Goal: Task Accomplishment & Management: Use online tool/utility

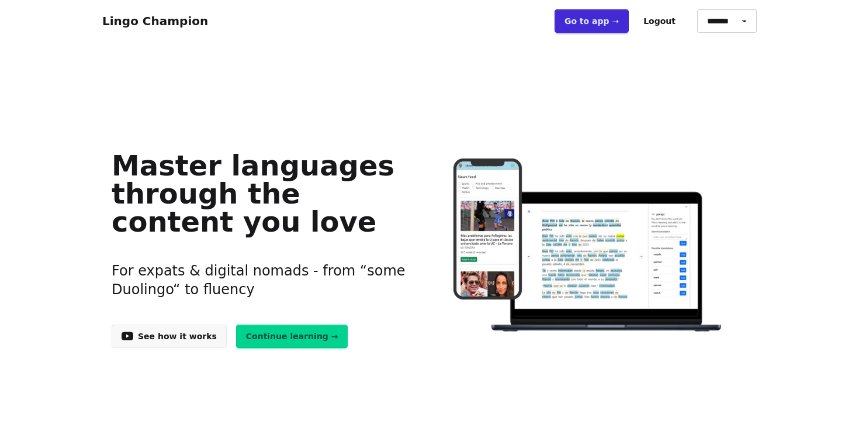
click at [605, 21] on link "Go to app ➝" at bounding box center [592, 20] width 74 height 23
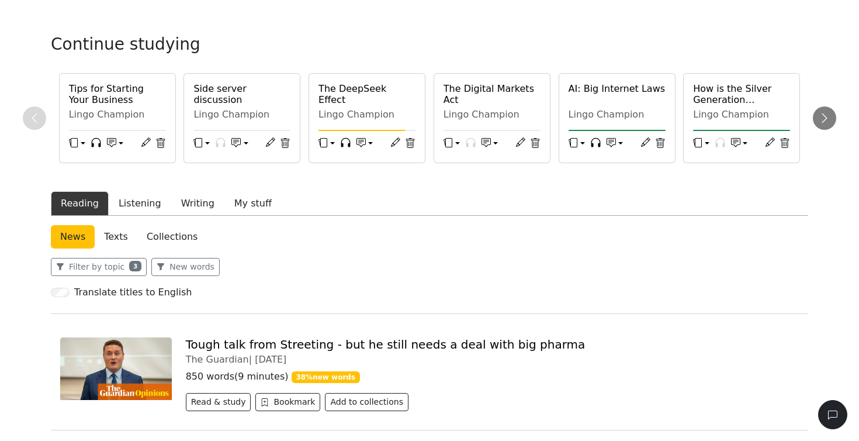
scroll to position [39, 0]
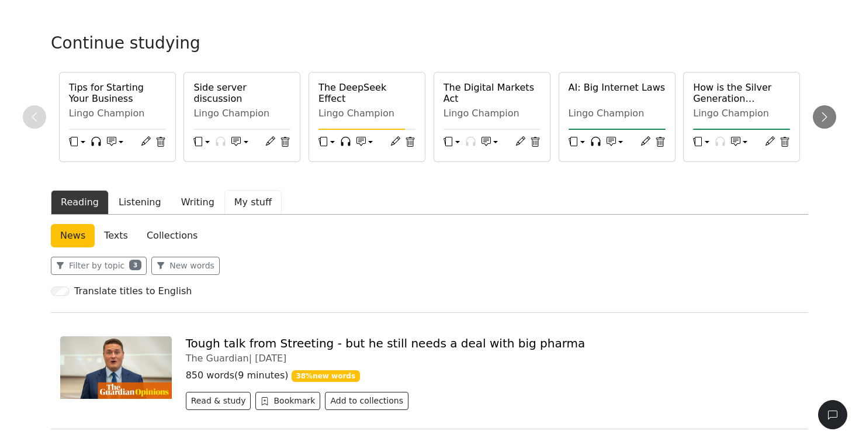
click at [246, 203] on button "My stuff" at bounding box center [252, 202] width 57 height 25
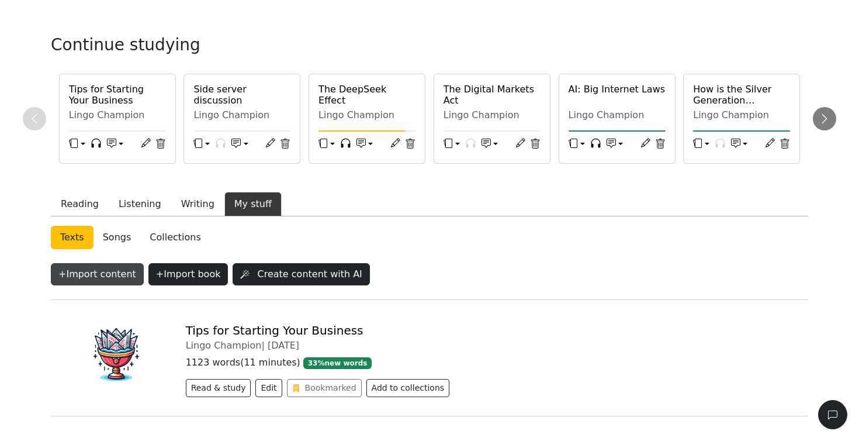
click at [113, 268] on button "+ Import content" at bounding box center [97, 274] width 93 height 22
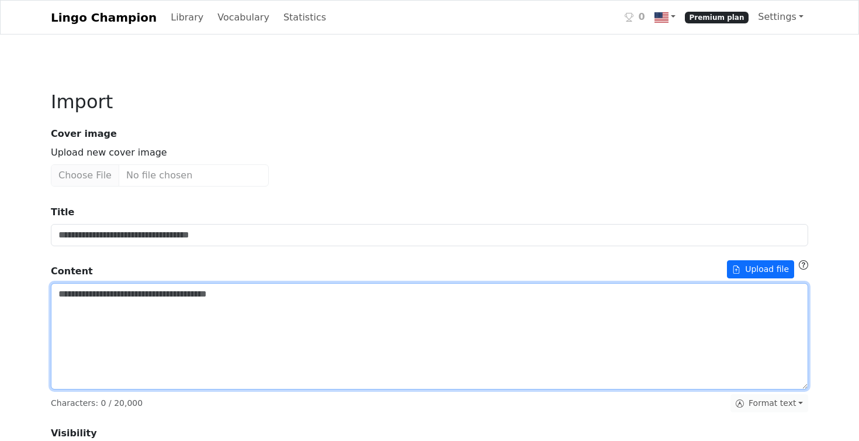
click at [113, 305] on textarea "Title" at bounding box center [430, 336] width 758 height 106
paste textarea "**********"
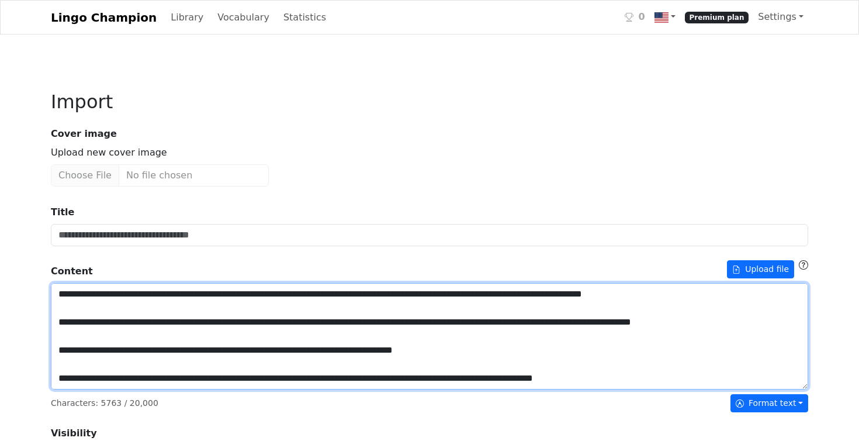
scroll to position [926, 0]
click at [103, 369] on textarea "Title" at bounding box center [430, 336] width 758 height 106
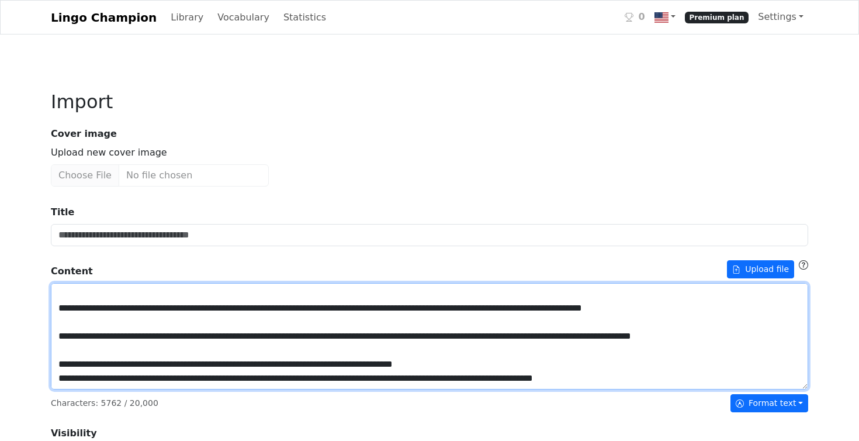
click at [82, 355] on textarea "Title" at bounding box center [430, 336] width 758 height 106
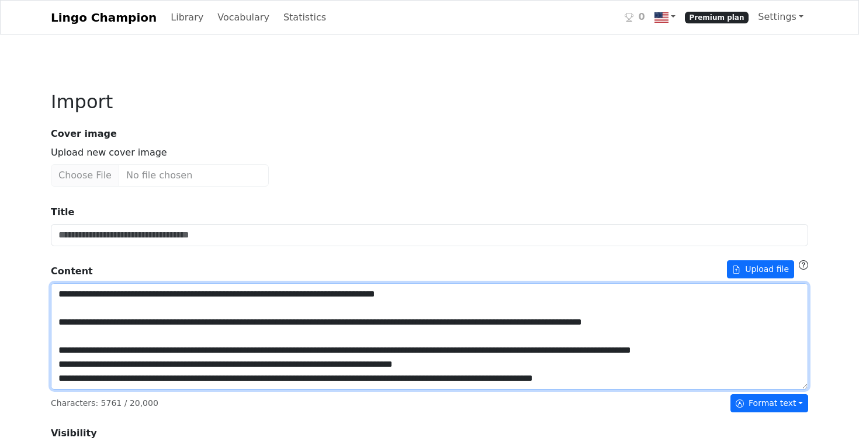
click at [89, 337] on textarea "Title" at bounding box center [430, 336] width 758 height 106
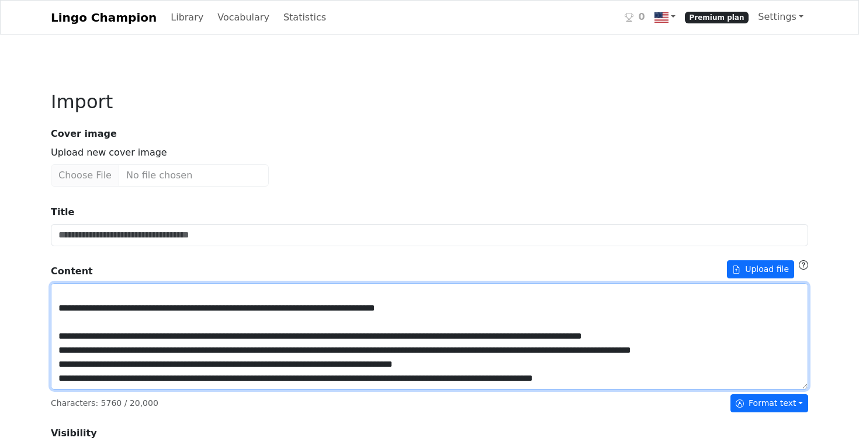
click at [80, 321] on textarea "Title" at bounding box center [430, 336] width 758 height 106
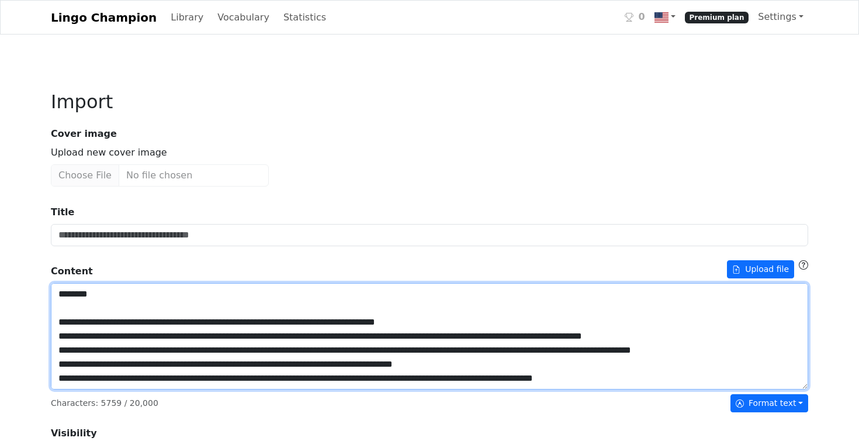
scroll to position [800, 0]
click at [104, 379] on textarea "Title" at bounding box center [430, 336] width 758 height 106
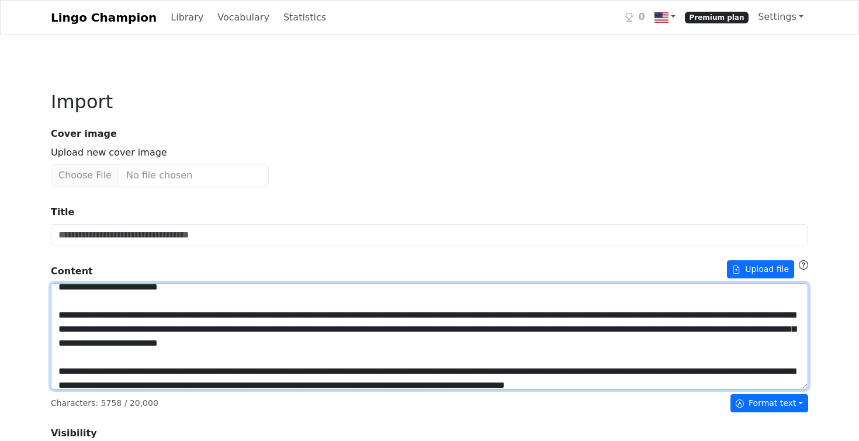
scroll to position [678, 0]
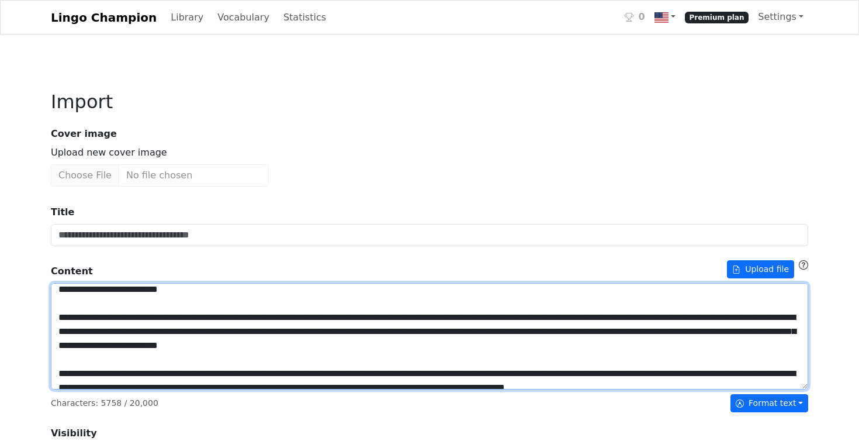
click at [89, 374] on textarea "Title" at bounding box center [430, 336] width 758 height 106
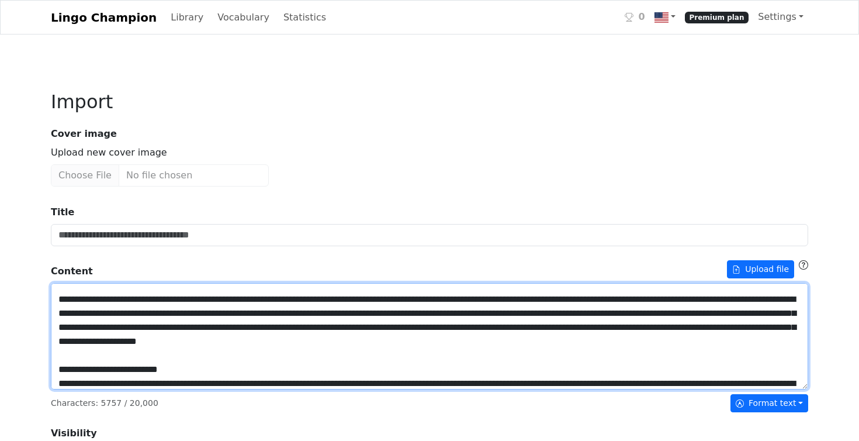
click at [88, 358] on textarea "Title" at bounding box center [430, 336] width 758 height 106
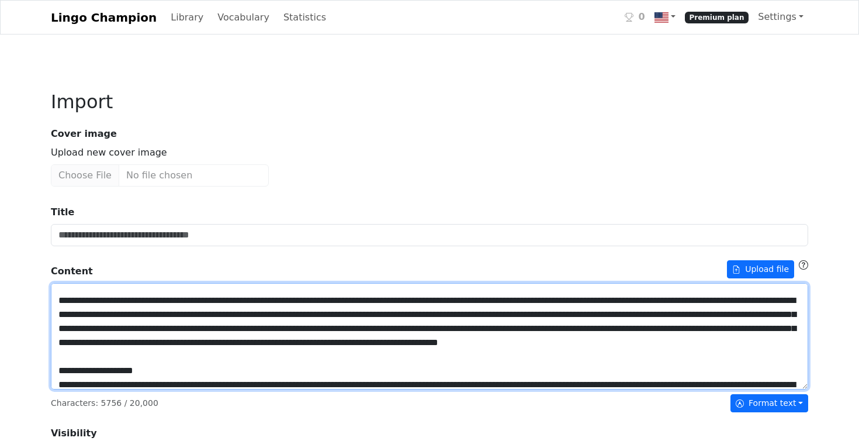
scroll to position [499, 0]
click at [87, 347] on textarea "Title" at bounding box center [430, 336] width 758 height 106
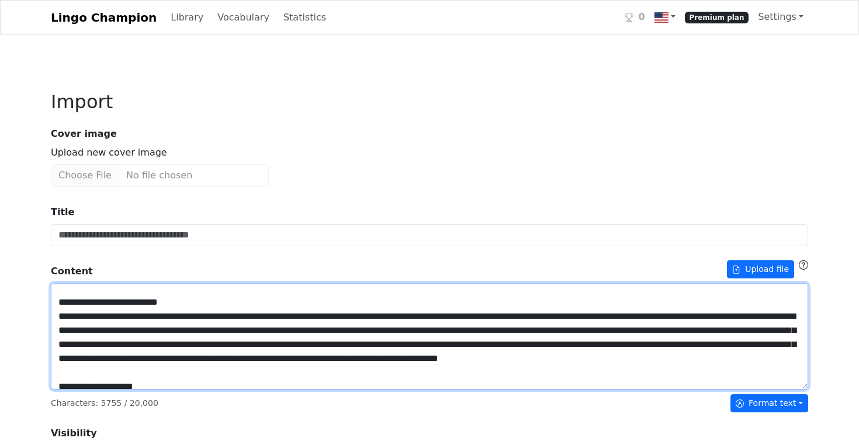
scroll to position [460, 0]
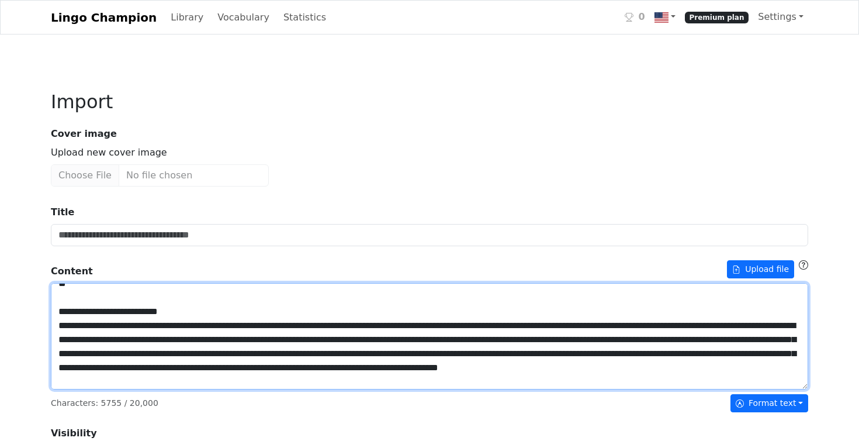
drag, startPoint x: 81, startPoint y: 340, endPoint x: 47, endPoint y: 336, distance: 34.1
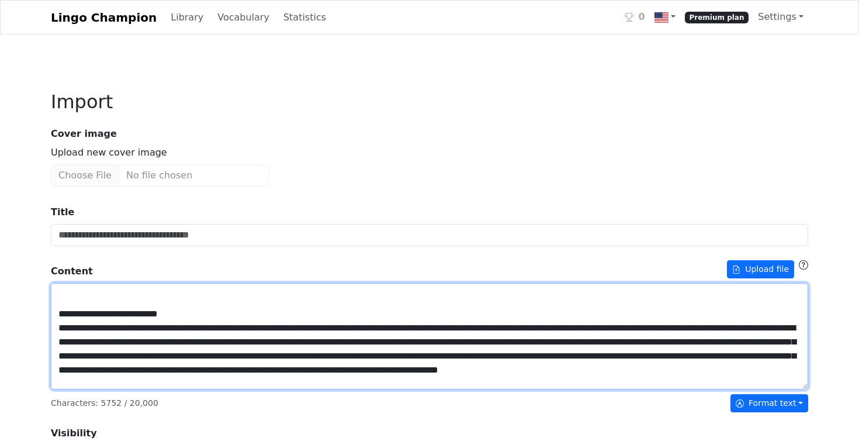
scroll to position [430, 0]
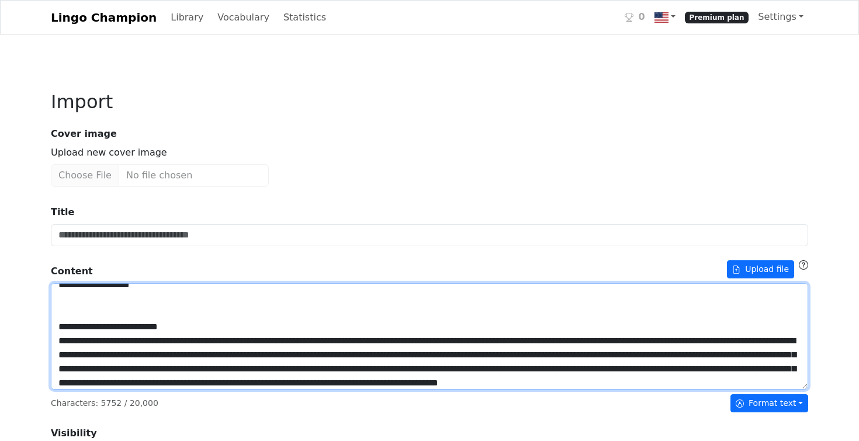
click at [83, 364] on textarea "Title" at bounding box center [430, 336] width 758 height 106
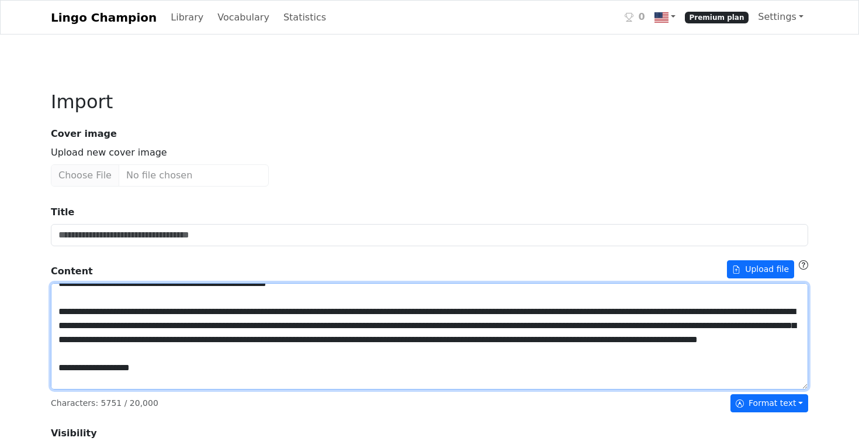
scroll to position [343, 0]
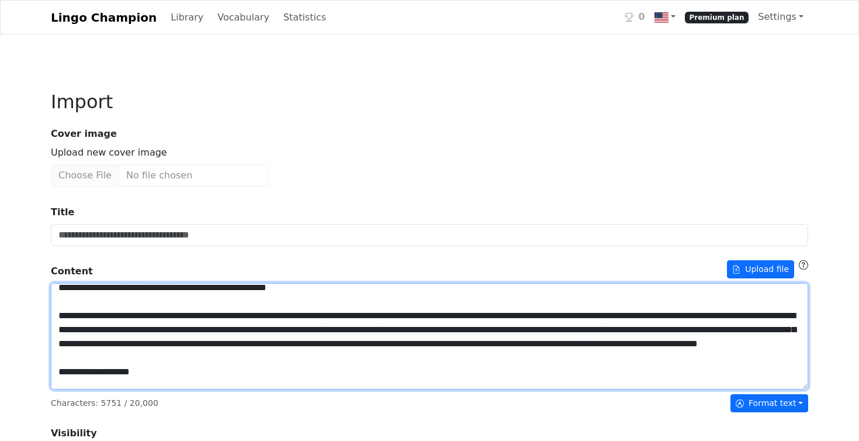
click at [89, 348] on textarea "Title" at bounding box center [430, 336] width 758 height 106
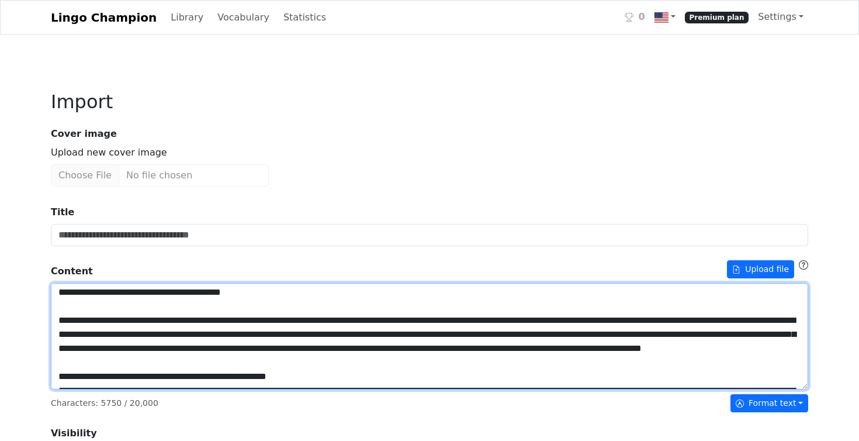
scroll to position [254, 0]
click at [83, 336] on textarea "Title" at bounding box center [430, 336] width 758 height 106
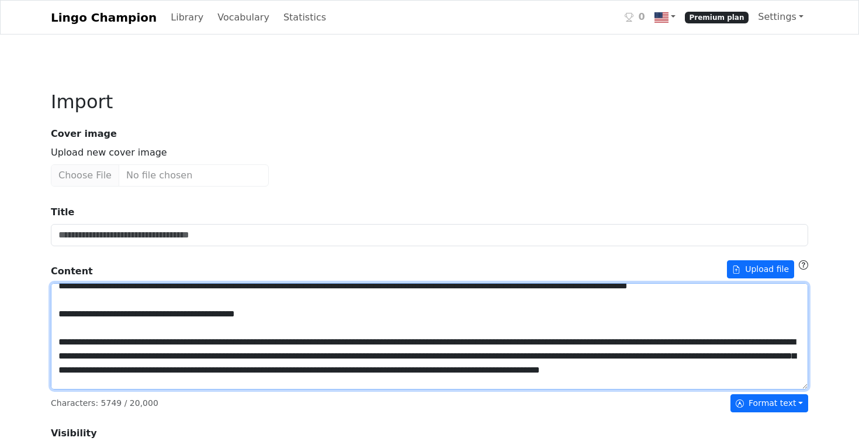
scroll to position [148, 0]
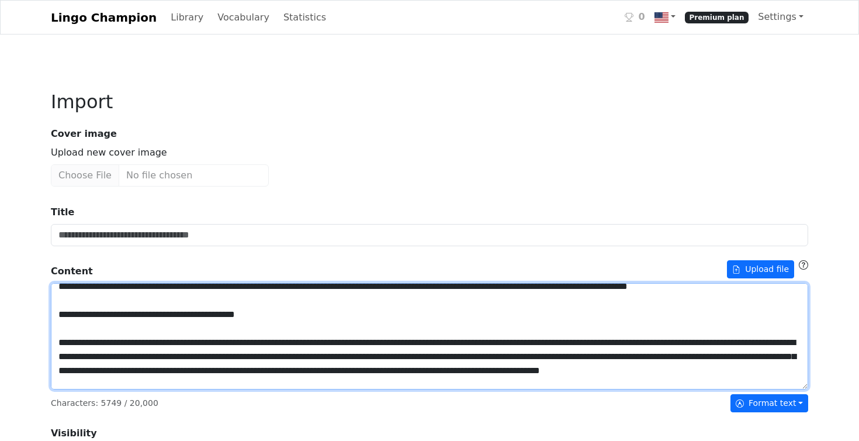
click at [74, 342] on textarea "Title" at bounding box center [430, 336] width 758 height 106
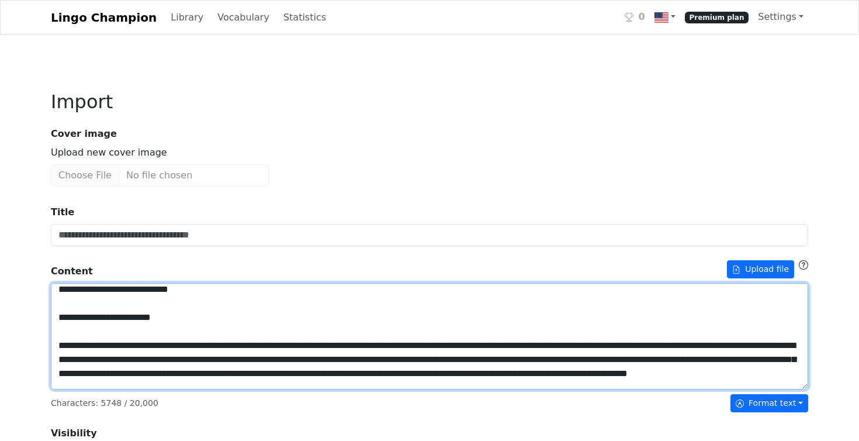
scroll to position [57, 0]
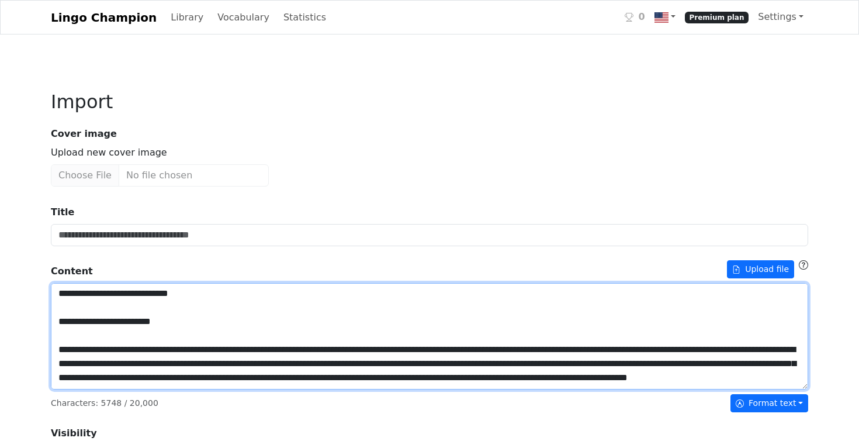
click at [86, 340] on textarea "Title" at bounding box center [430, 336] width 758 height 106
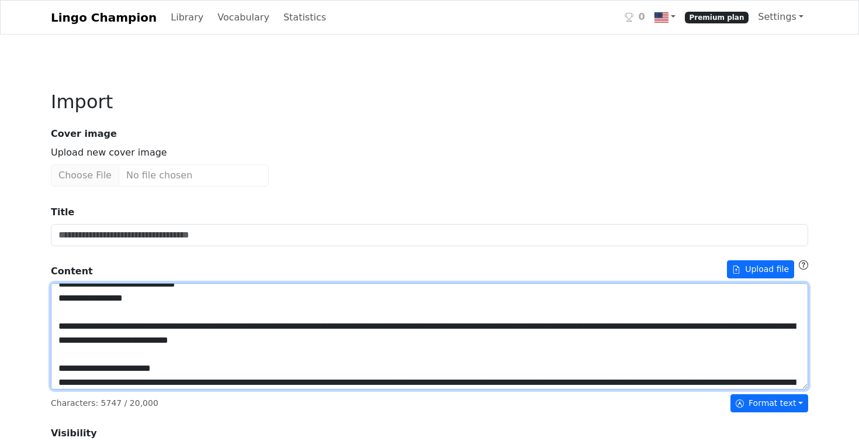
scroll to position [0, 0]
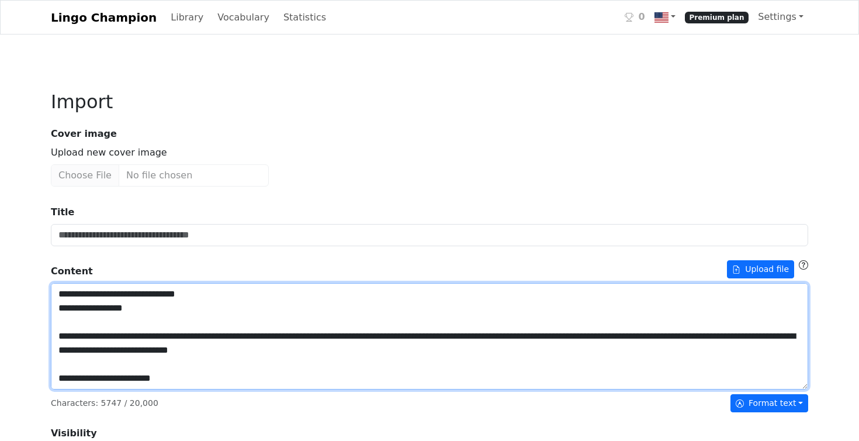
drag, startPoint x: 141, startPoint y: 312, endPoint x: 46, endPoint y: 310, distance: 94.7
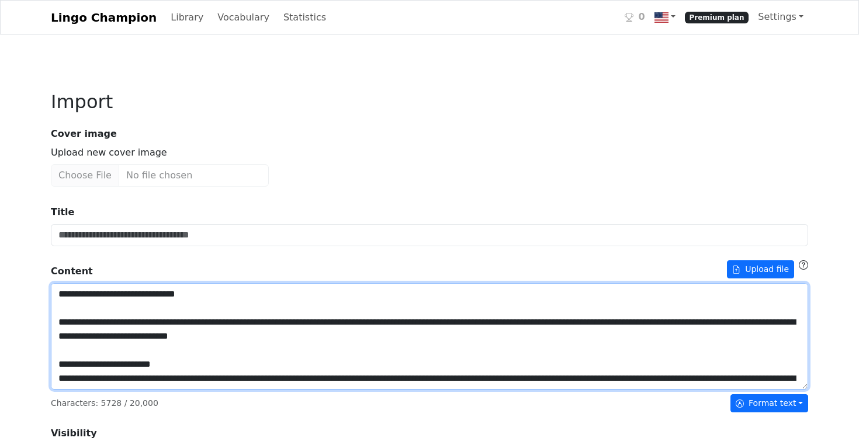
click at [70, 315] on textarea "Title" at bounding box center [430, 336] width 758 height 106
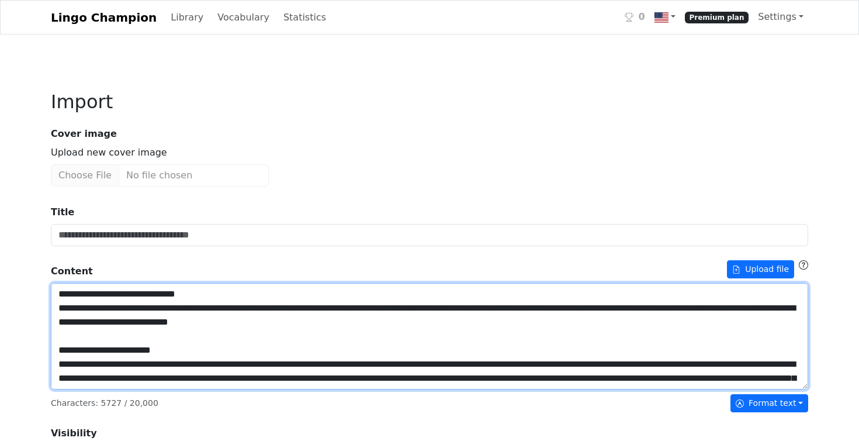
drag, startPoint x: 208, startPoint y: 294, endPoint x: 33, endPoint y: 290, distance: 174.8
type textarea "**********"
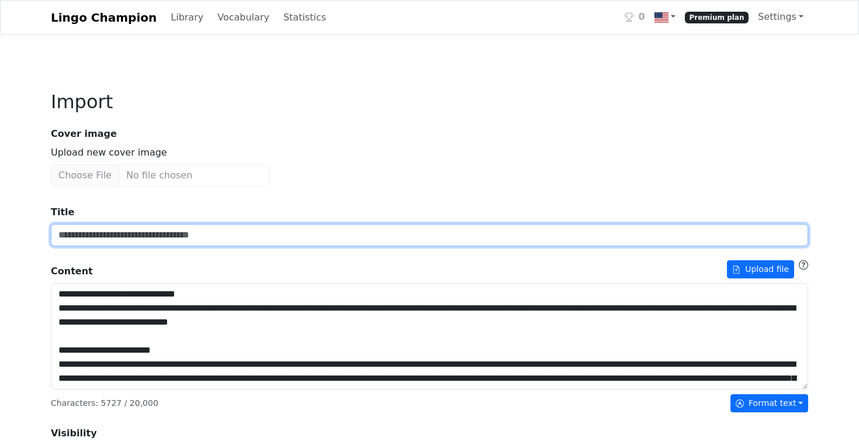
click at [77, 236] on input "Title" at bounding box center [430, 235] width 758 height 22
paste input "**********"
type input "**********"
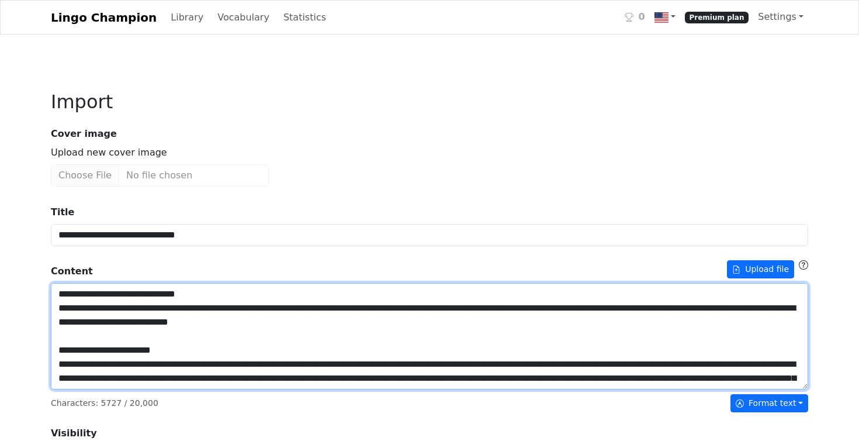
drag, startPoint x: 156, startPoint y: 298, endPoint x: 14, endPoint y: 298, distance: 142.1
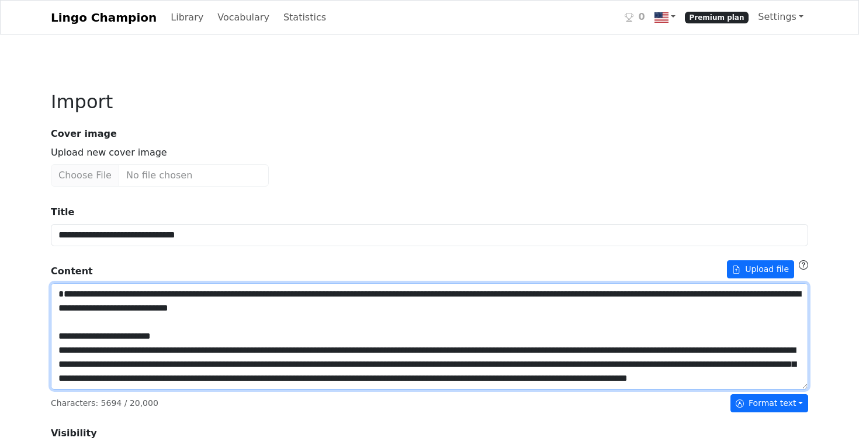
click at [59, 308] on textarea "Title" at bounding box center [430, 336] width 758 height 106
type textarea "**********"
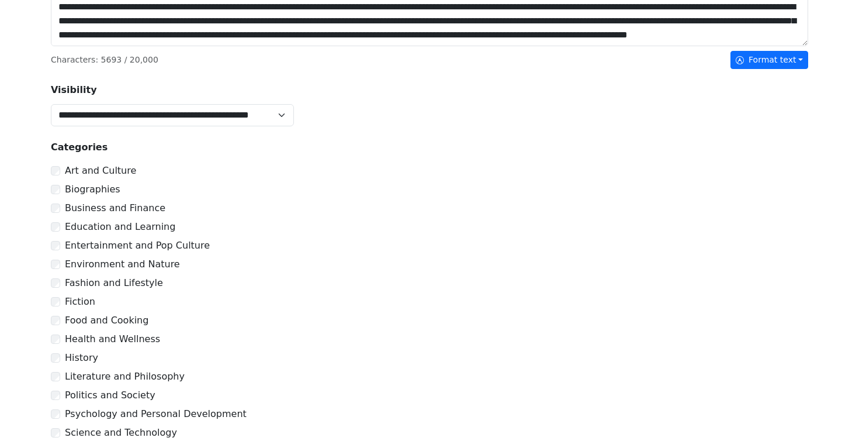
scroll to position [375, 0]
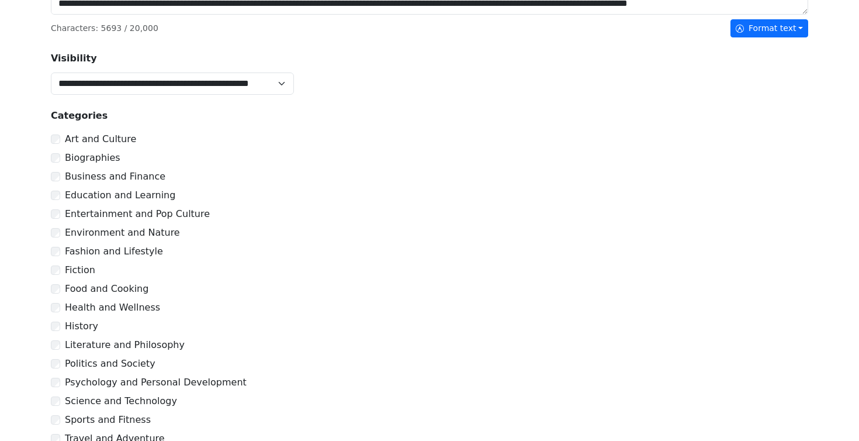
drag, startPoint x: 56, startPoint y: 179, endPoint x: 63, endPoint y: 199, distance: 21.3
click at [56, 179] on div "Business and Finance" at bounding box center [430, 177] width 758 height 14
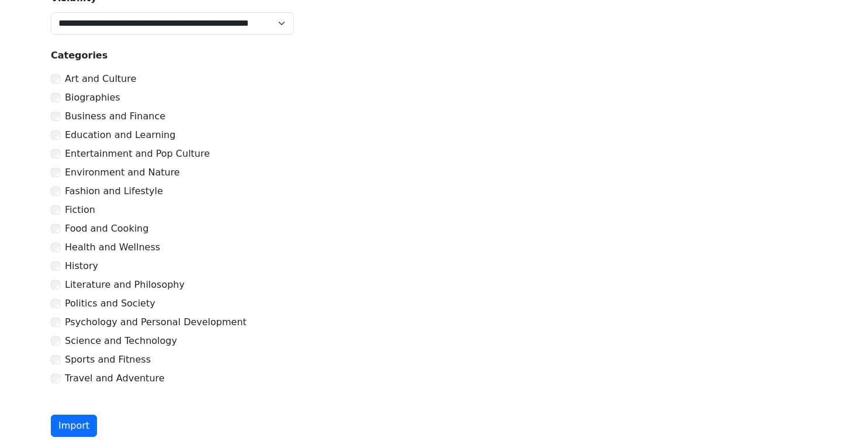
scroll to position [469, 0]
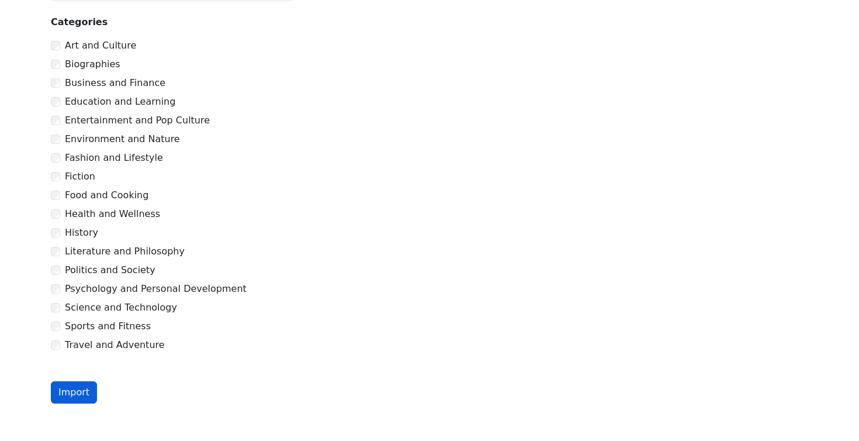
click at [78, 395] on button "Import" at bounding box center [74, 392] width 46 height 22
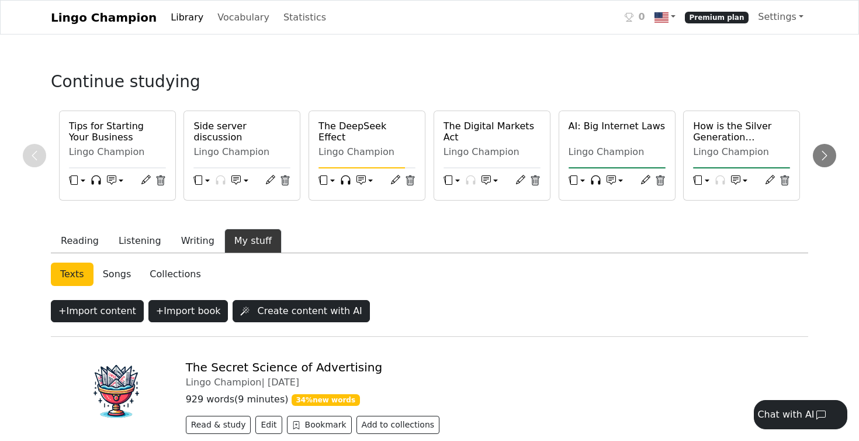
scroll to position [123, 0]
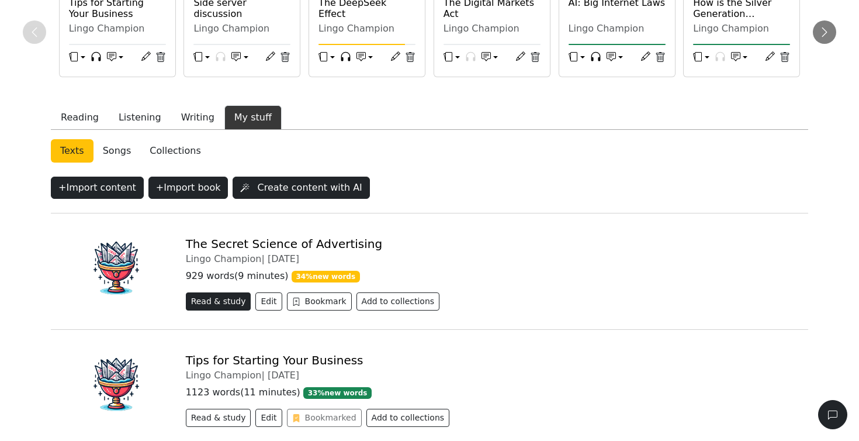
click at [234, 304] on button "Read & study" at bounding box center [218, 301] width 65 height 18
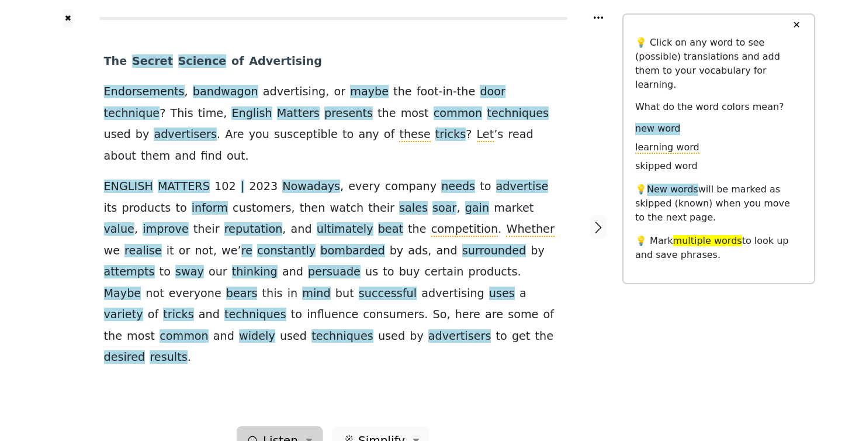
click at [296, 431] on span "Listen" at bounding box center [280, 440] width 35 height 18
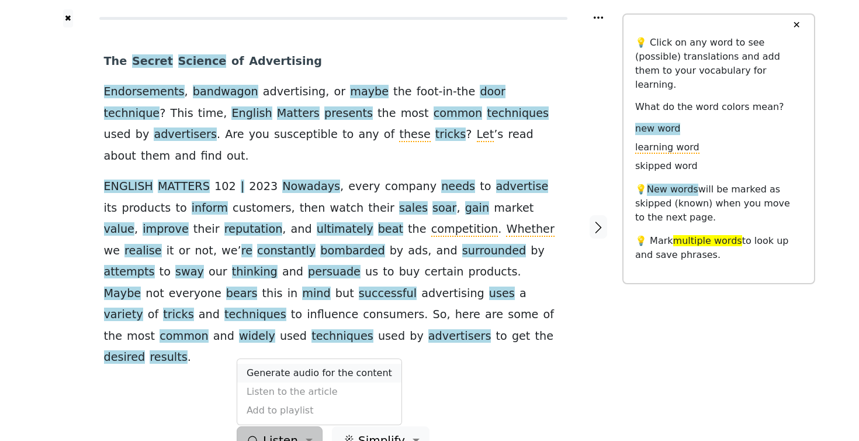
click at [297, 364] on link "Generate audio for the content" at bounding box center [319, 373] width 164 height 19
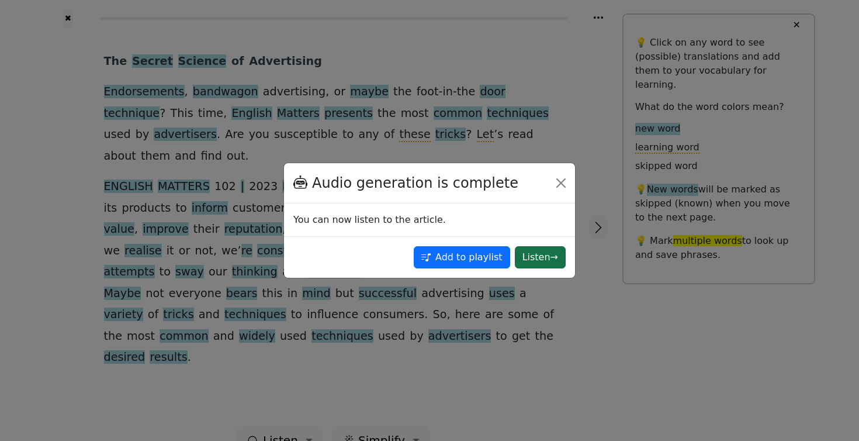
click at [547, 258] on button "Listen →" at bounding box center [540, 257] width 51 height 22
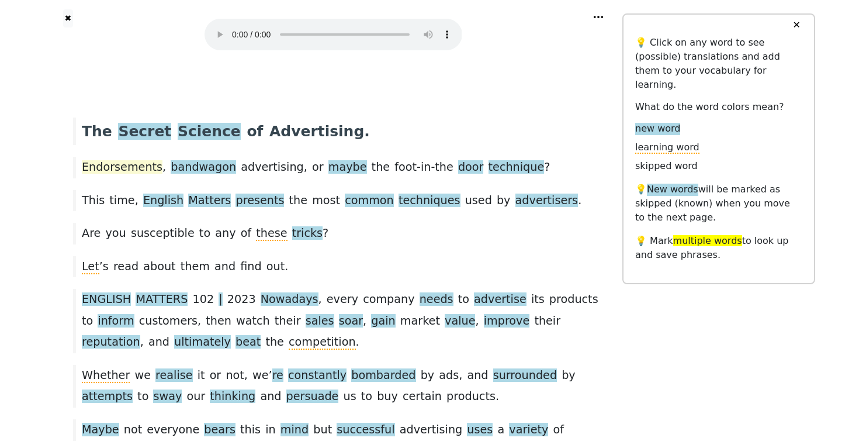
click at [137, 165] on span "Endorsements" at bounding box center [122, 167] width 81 height 15
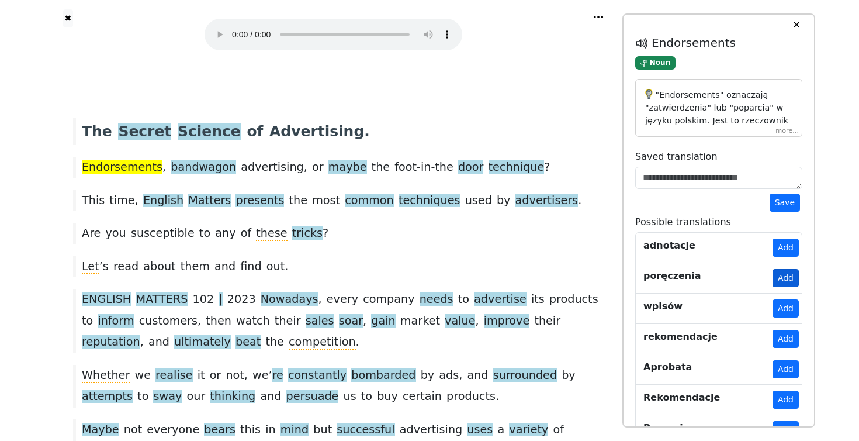
click at [781, 277] on button "Add" at bounding box center [786, 278] width 26 height 18
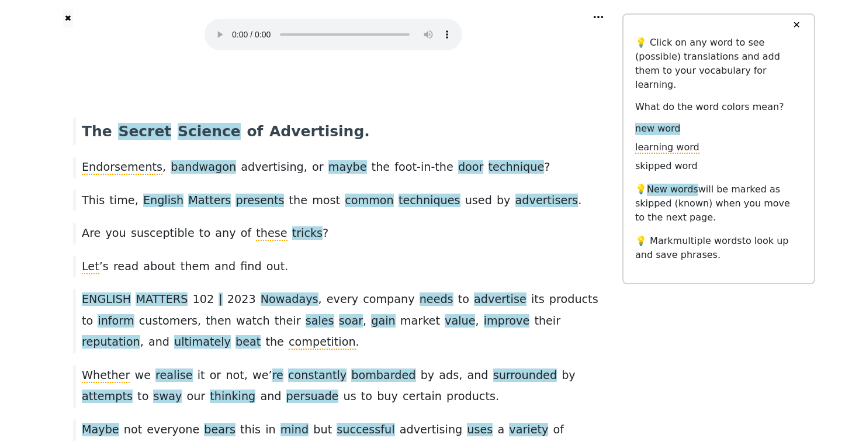
click at [533, 136] on div "The Secret Science of Advertising ." at bounding box center [333, 131] width 532 height 27
click at [190, 172] on span "bandwagon" at bounding box center [203, 167] width 65 height 15
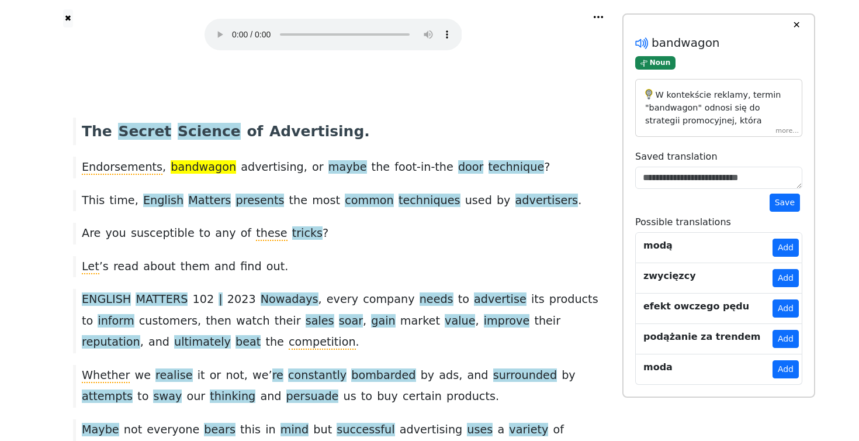
click at [643, 40] on icon at bounding box center [642, 43] width 15 height 15
click at [786, 340] on button "Add" at bounding box center [786, 339] width 26 height 18
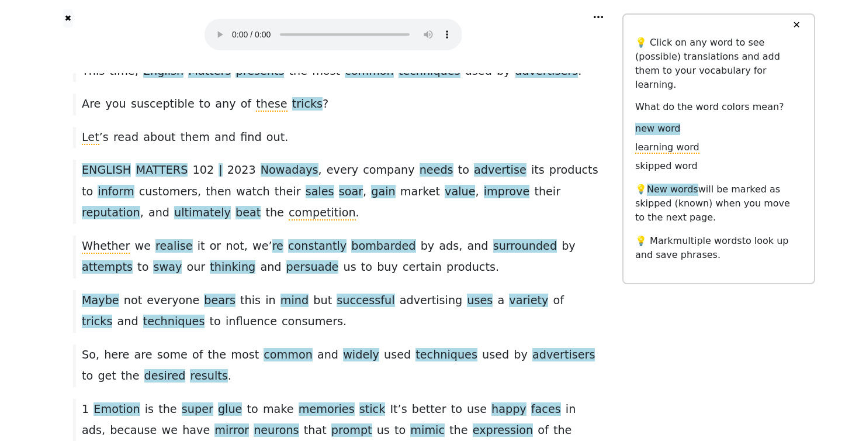
scroll to position [132, 0]
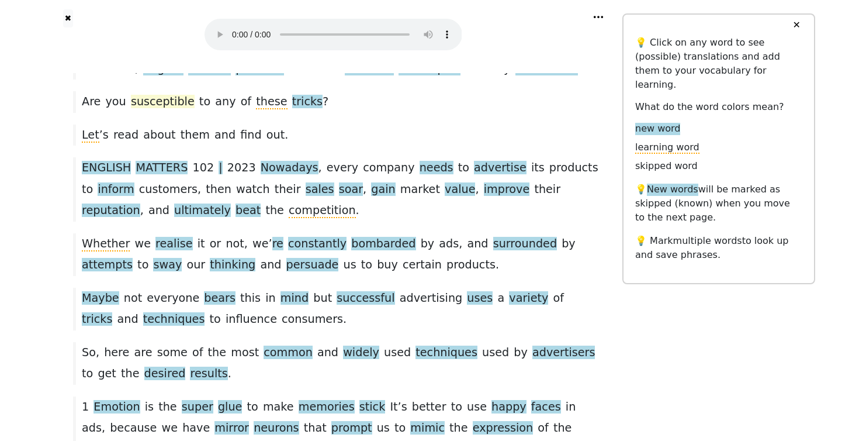
click at [156, 103] on span "susceptible" at bounding box center [163, 101] width 64 height 13
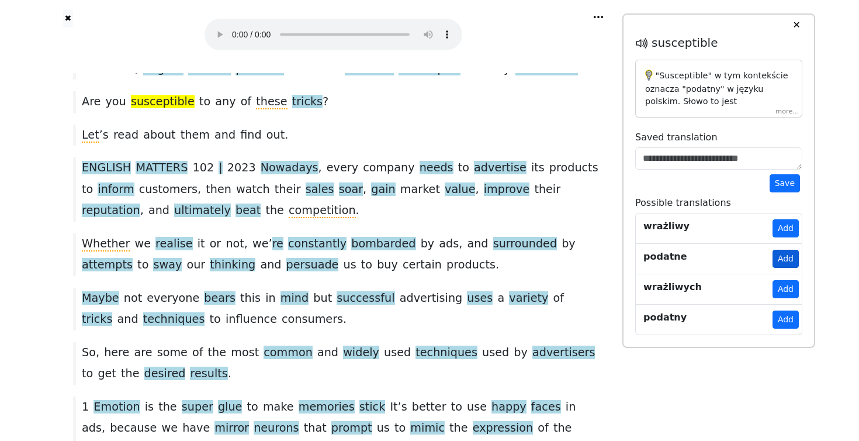
click at [783, 258] on button "Add" at bounding box center [786, 259] width 26 height 18
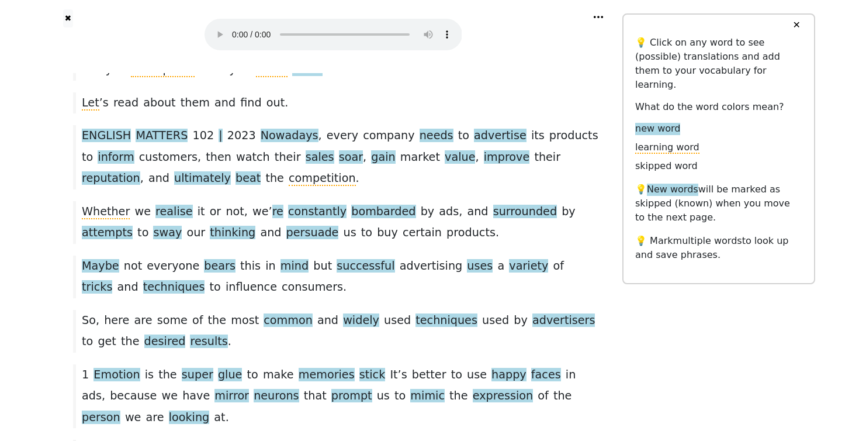
scroll to position [170, 0]
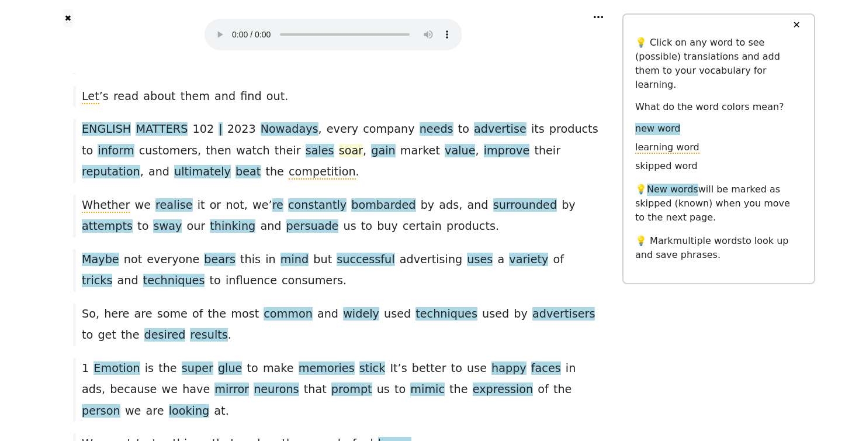
click at [339, 150] on span "soar" at bounding box center [351, 151] width 24 height 15
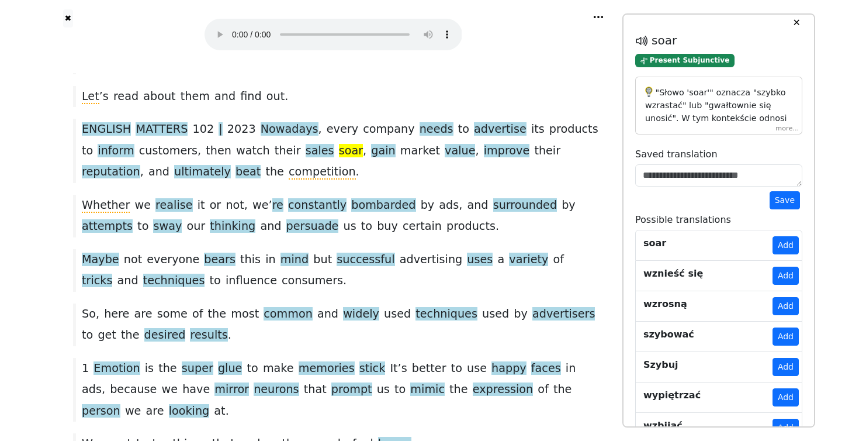
scroll to position [2, 0]
click at [781, 276] on button "Add" at bounding box center [786, 276] width 26 height 18
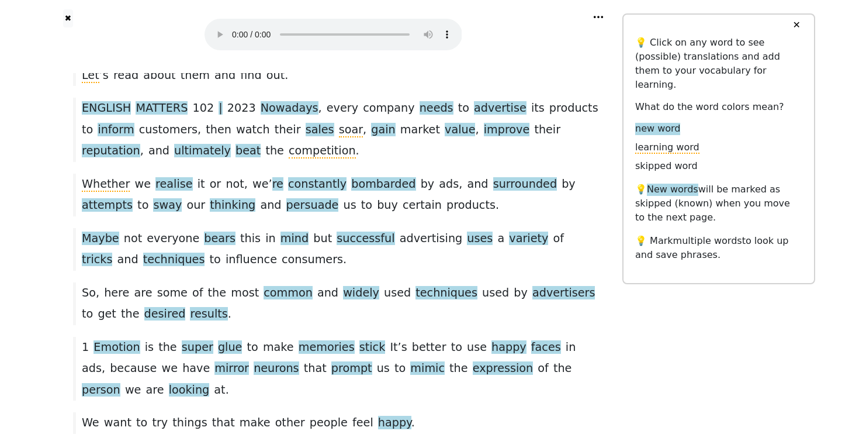
scroll to position [192, 0]
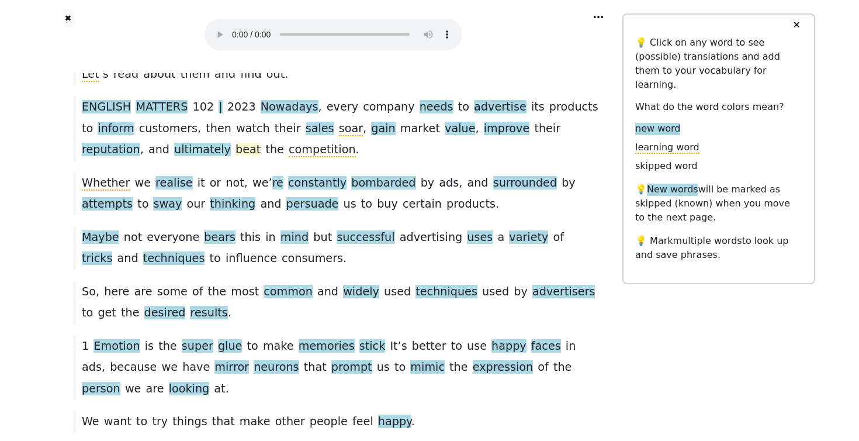
click at [236, 151] on span "beat" at bounding box center [248, 150] width 25 height 15
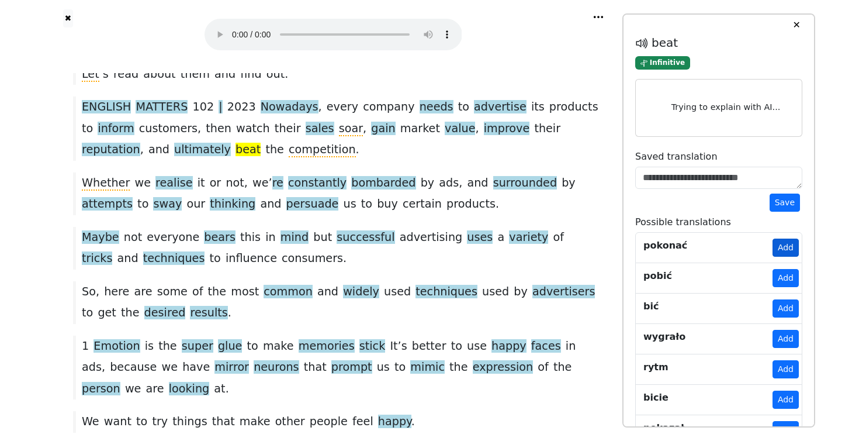
click at [786, 251] on button "Add" at bounding box center [786, 248] width 26 height 18
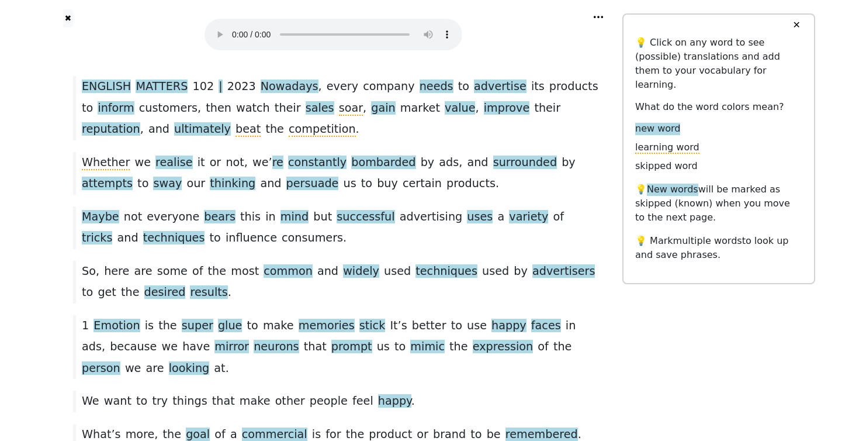
scroll to position [216, 0]
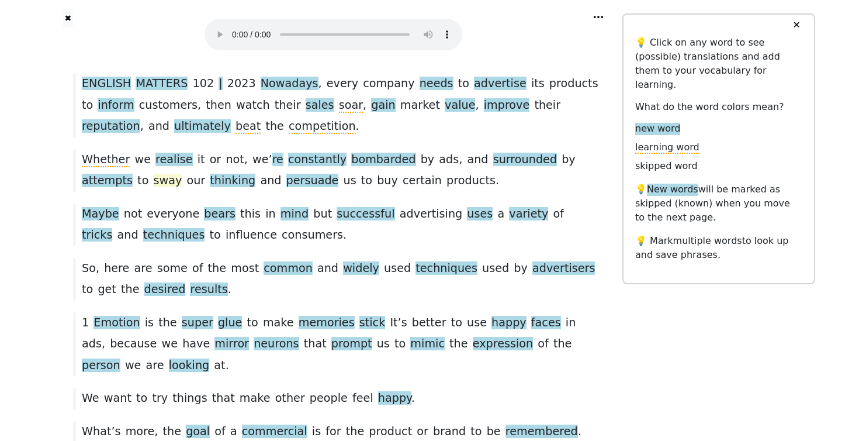
click at [153, 179] on span "sway" at bounding box center [167, 181] width 29 height 15
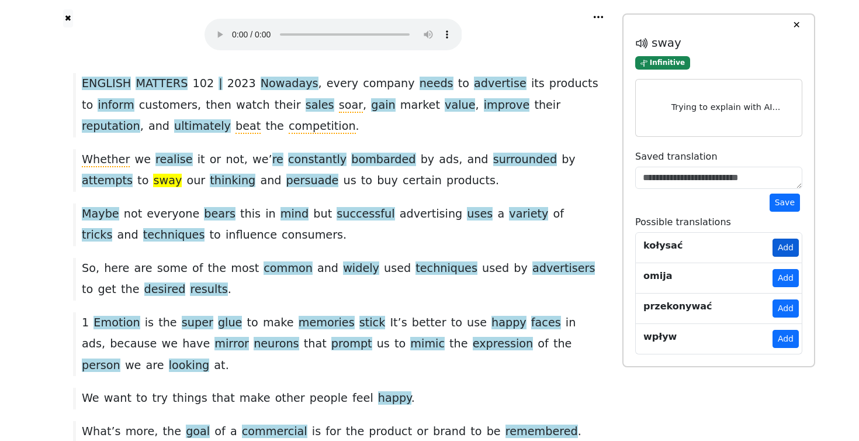
click at [781, 253] on button "Add" at bounding box center [786, 248] width 26 height 18
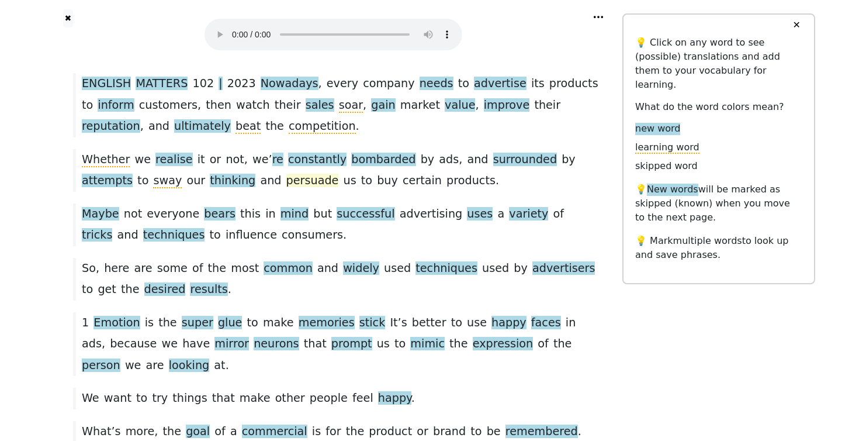
click at [286, 182] on span "persuade" at bounding box center [312, 181] width 53 height 15
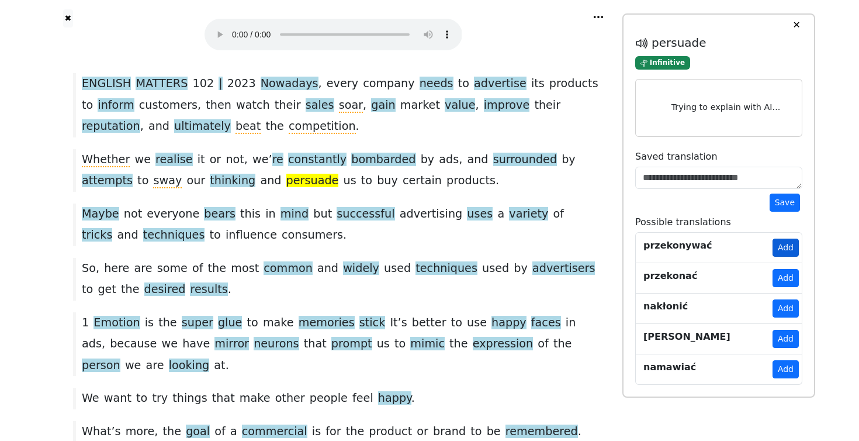
click at [787, 249] on button "Add" at bounding box center [786, 248] width 26 height 18
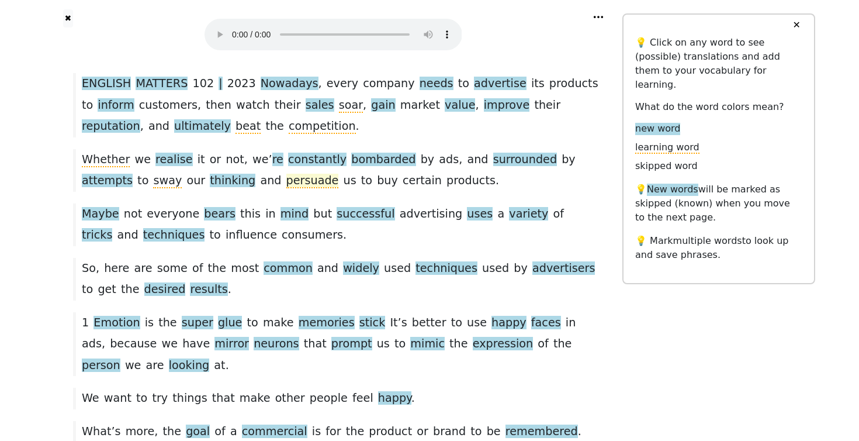
click at [286, 179] on span "persuade" at bounding box center [312, 181] width 53 height 15
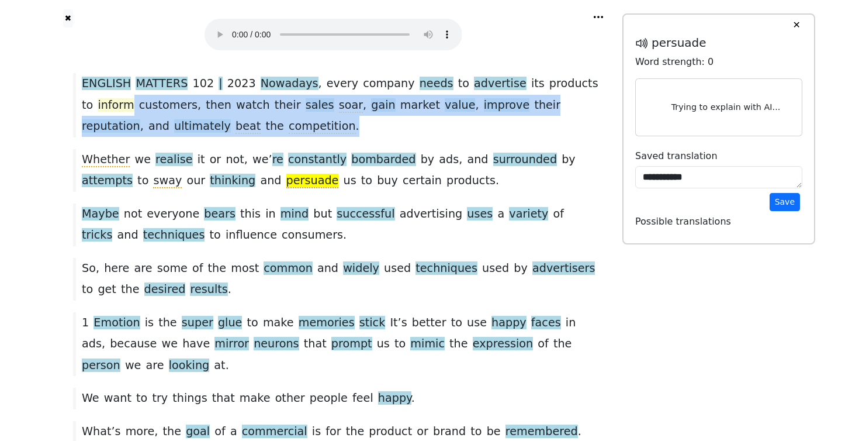
drag, startPoint x: 581, startPoint y: 134, endPoint x: 589, endPoint y: 87, distance: 47.4
click at [587, 87] on div "ENGLISH MATTERS 102 | 2023 Nowadays , every company needs to advertise its prod…" at bounding box center [333, 105] width 532 height 64
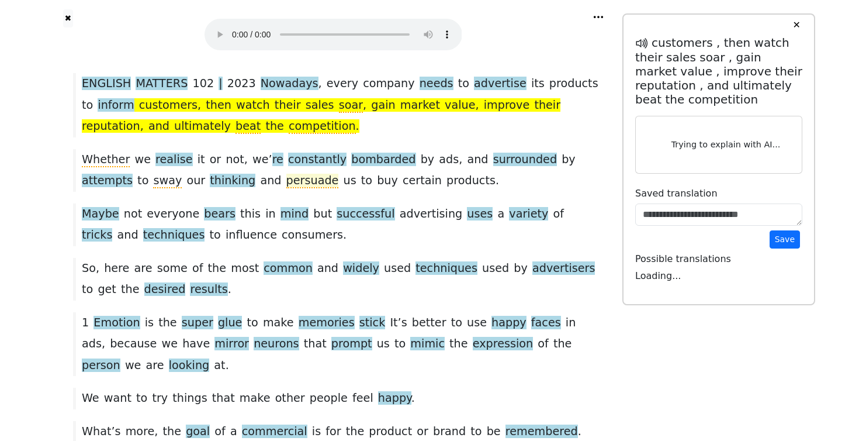
click at [286, 177] on span "persuade" at bounding box center [312, 181] width 53 height 15
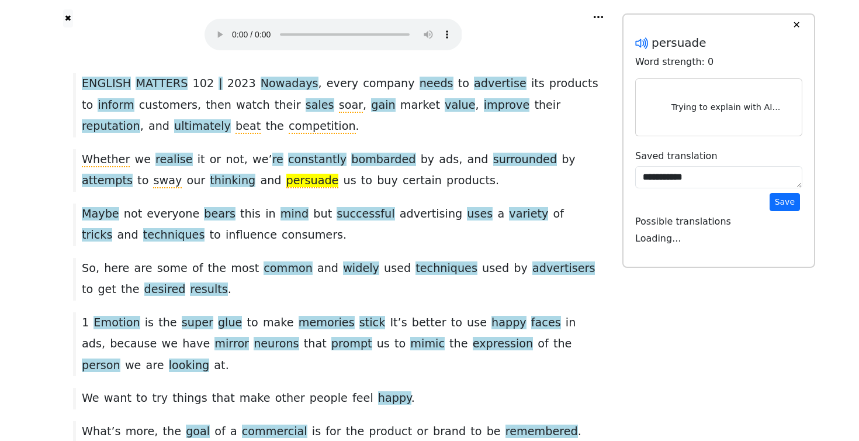
click at [635, 47] on icon at bounding box center [642, 43] width 15 height 15
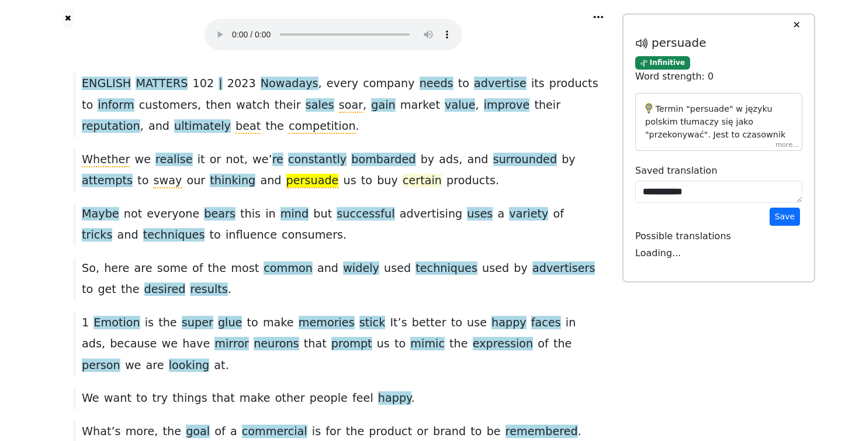
click at [403, 184] on span "certain" at bounding box center [422, 180] width 39 height 13
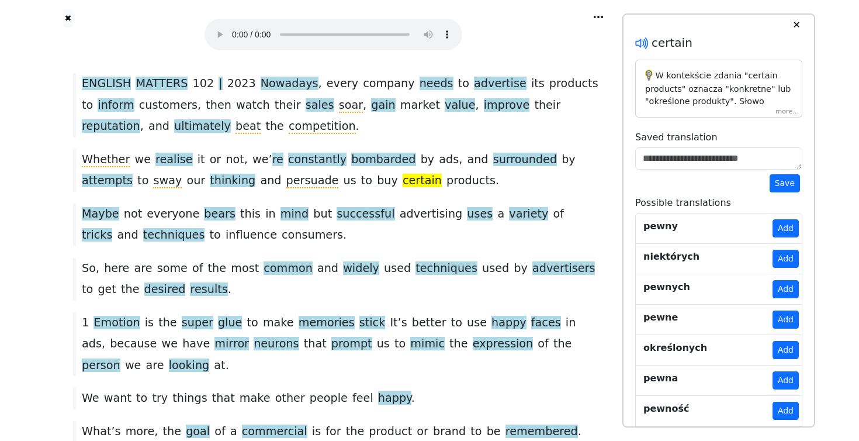
click at [641, 48] on icon at bounding box center [642, 43] width 15 height 15
click at [780, 229] on button "Add" at bounding box center [786, 228] width 26 height 18
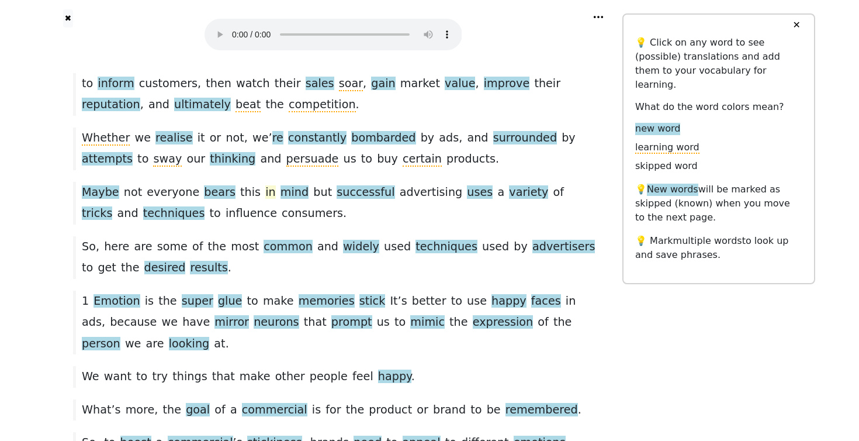
scroll to position [240, 0]
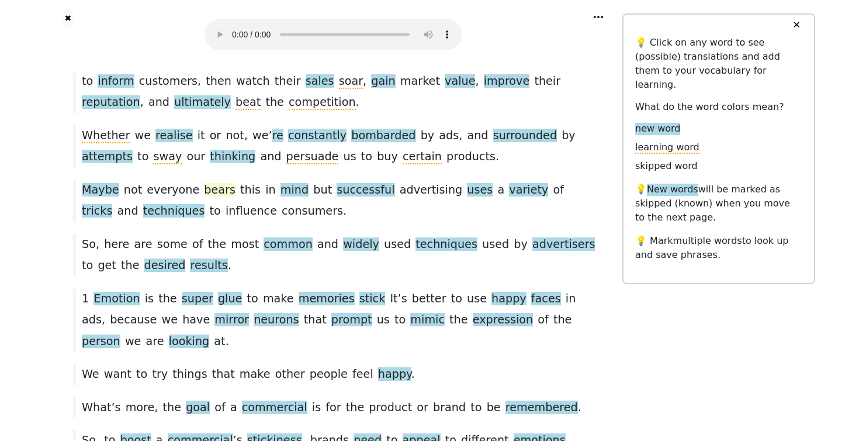
click at [206, 191] on span "bears" at bounding box center [220, 190] width 32 height 15
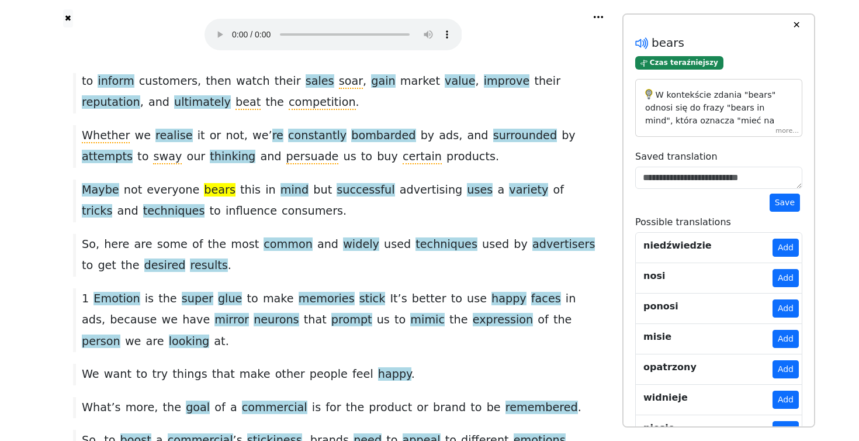
click at [640, 41] on icon at bounding box center [639, 43] width 9 height 9
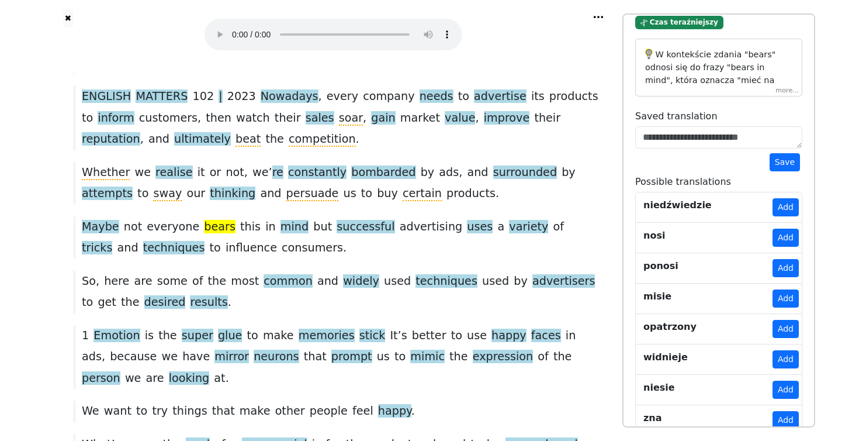
scroll to position [29, 0]
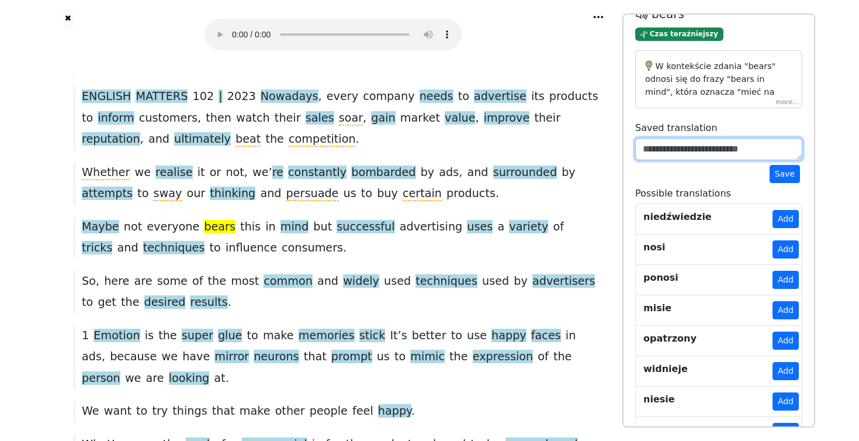
click at [654, 151] on textarea at bounding box center [718, 149] width 167 height 22
type textarea "**********"
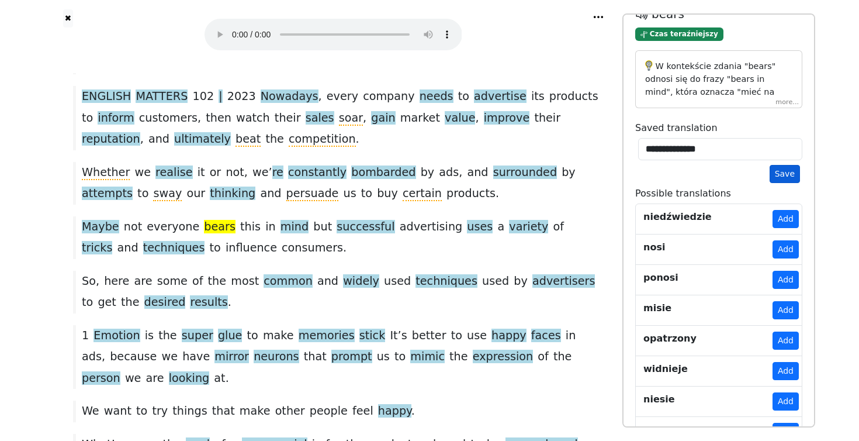
click at [779, 176] on button "Save" at bounding box center [785, 174] width 30 height 18
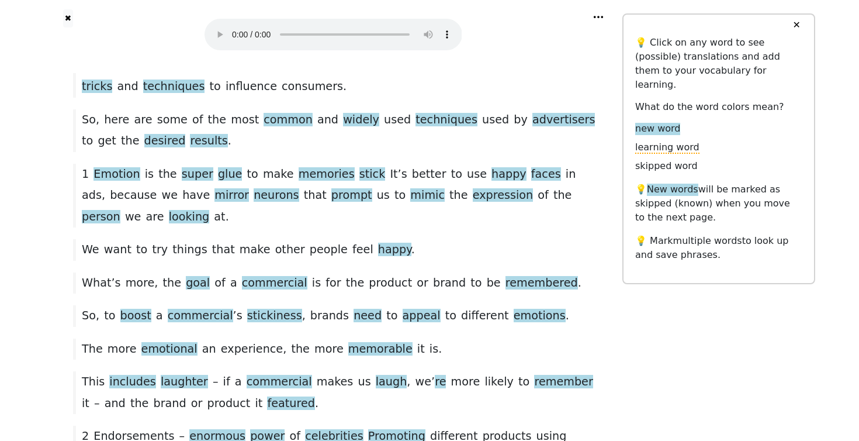
scroll to position [365, 0]
click at [272, 125] on span "common" at bounding box center [288, 119] width 49 height 15
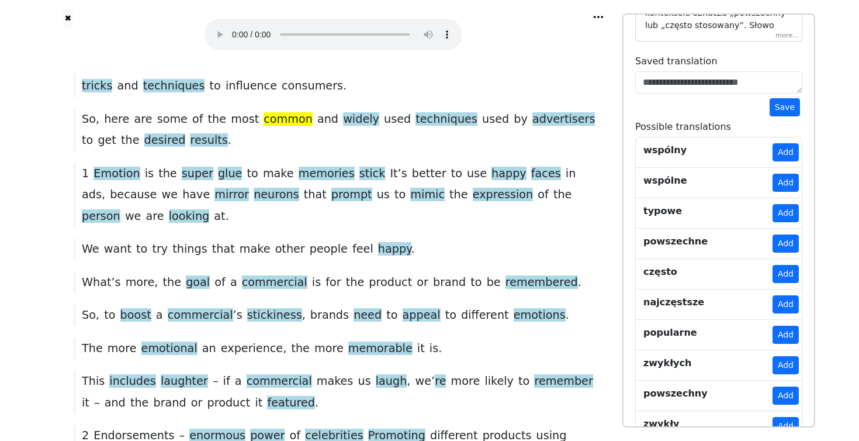
scroll to position [78, 0]
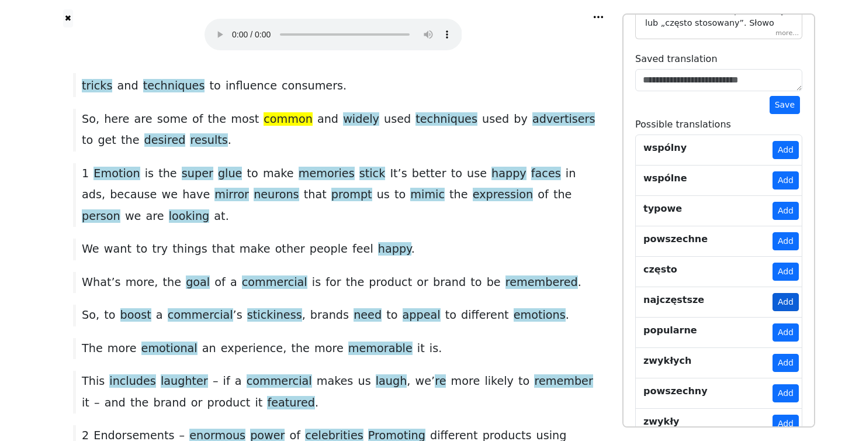
click at [780, 303] on button "Add" at bounding box center [786, 302] width 26 height 18
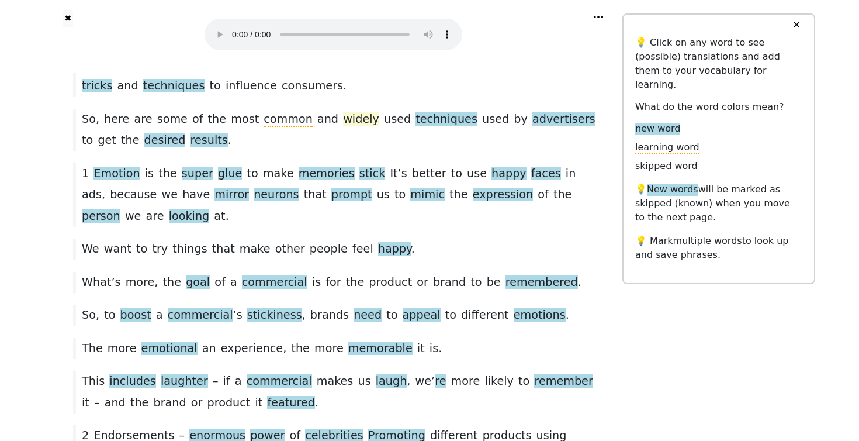
click at [343, 116] on span "widely" at bounding box center [361, 119] width 36 height 15
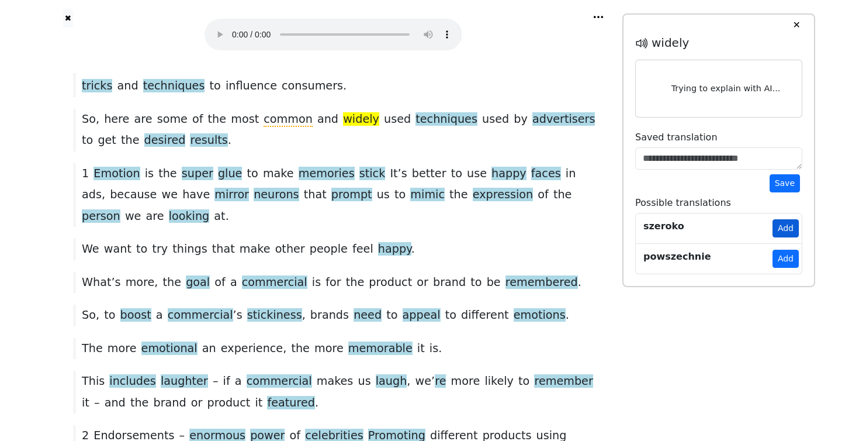
click at [785, 235] on button "Add" at bounding box center [786, 228] width 26 height 18
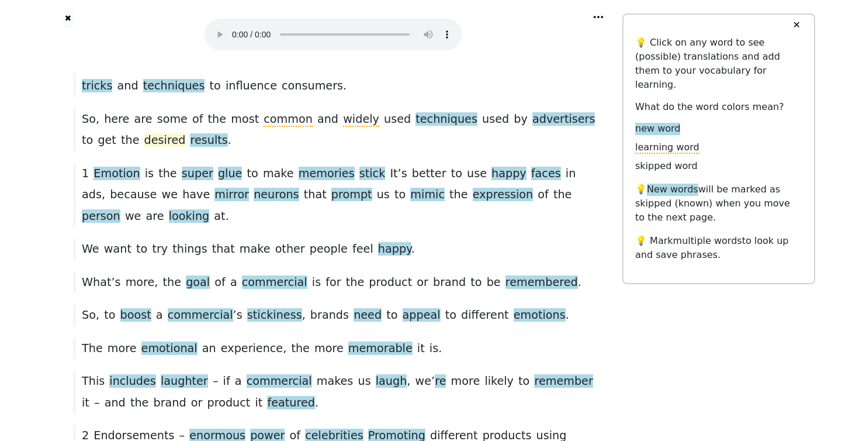
click at [144, 141] on span "desired" at bounding box center [165, 140] width 42 height 15
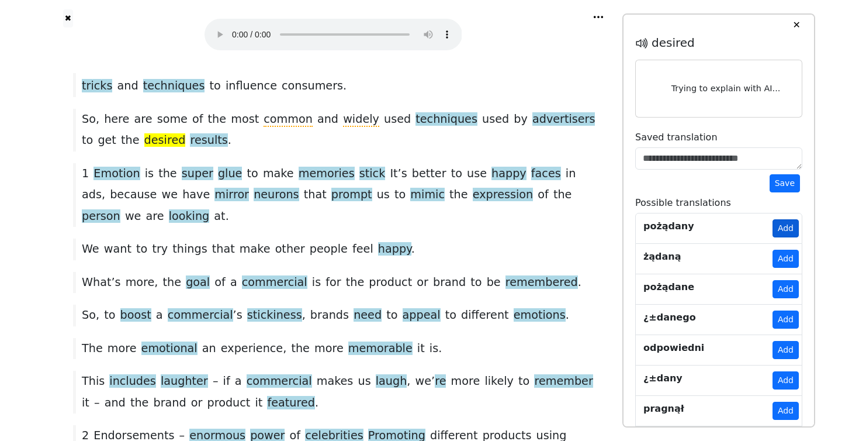
click at [786, 232] on button "Add" at bounding box center [786, 228] width 26 height 18
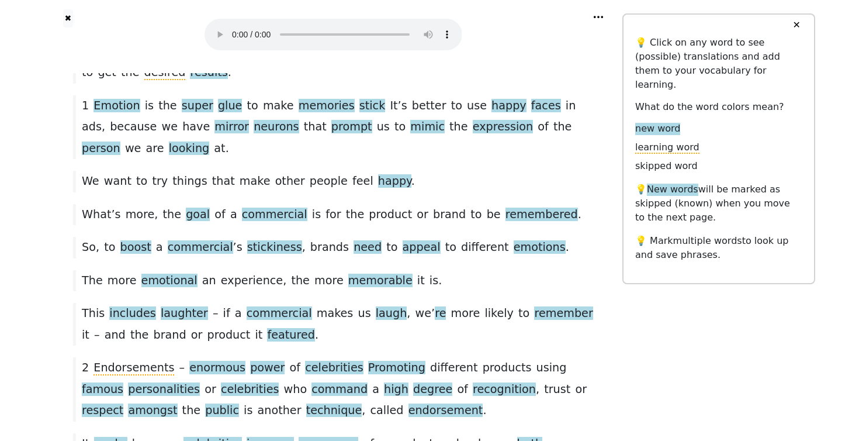
scroll to position [433, 0]
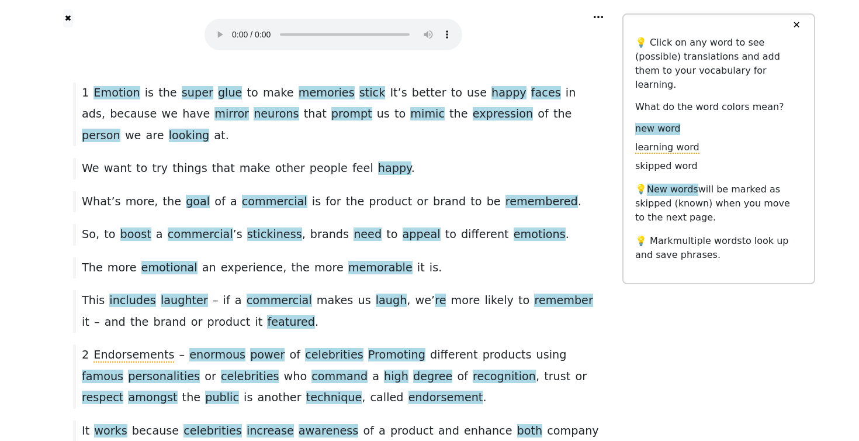
scroll to position [447, 0]
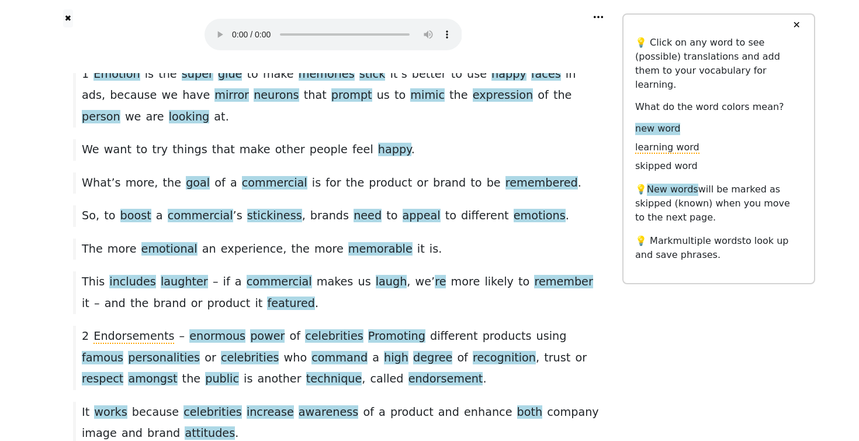
scroll to position [468, 0]
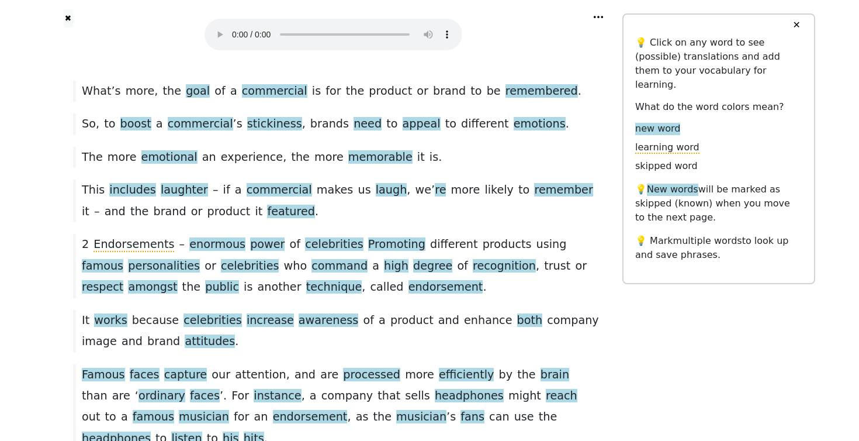
scroll to position [549, 0]
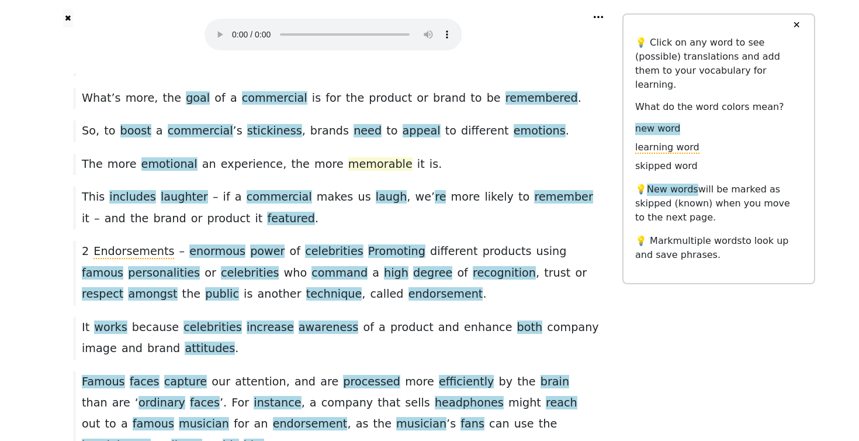
click at [348, 157] on span "memorable" at bounding box center [380, 164] width 64 height 15
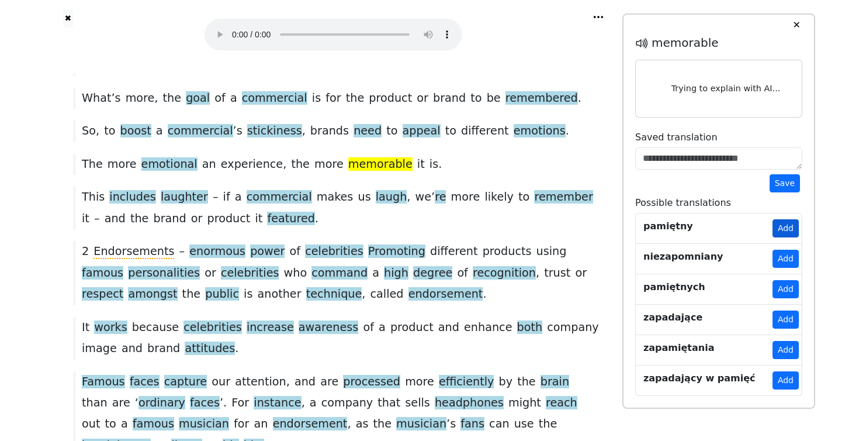
click at [783, 226] on button "Add" at bounding box center [786, 228] width 26 height 18
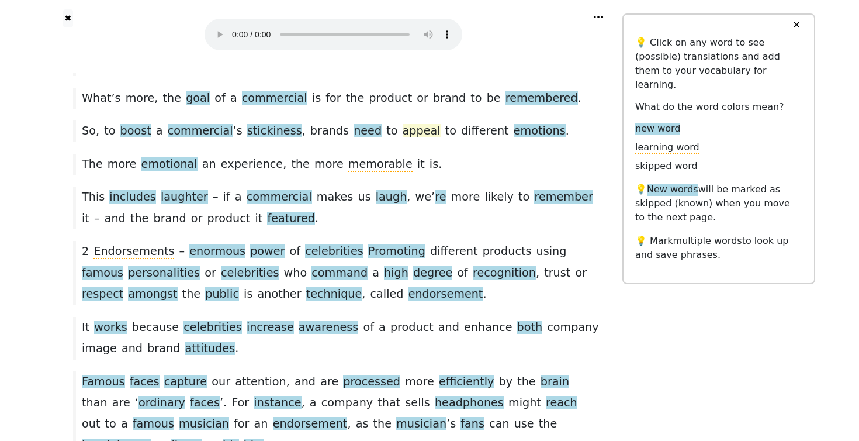
click at [403, 124] on span "appeal" at bounding box center [422, 131] width 38 height 15
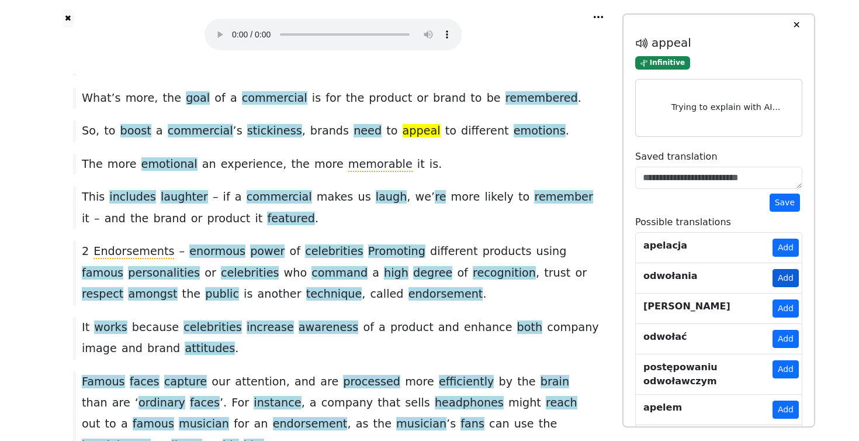
click at [773, 274] on button "Add" at bounding box center [786, 278] width 26 height 18
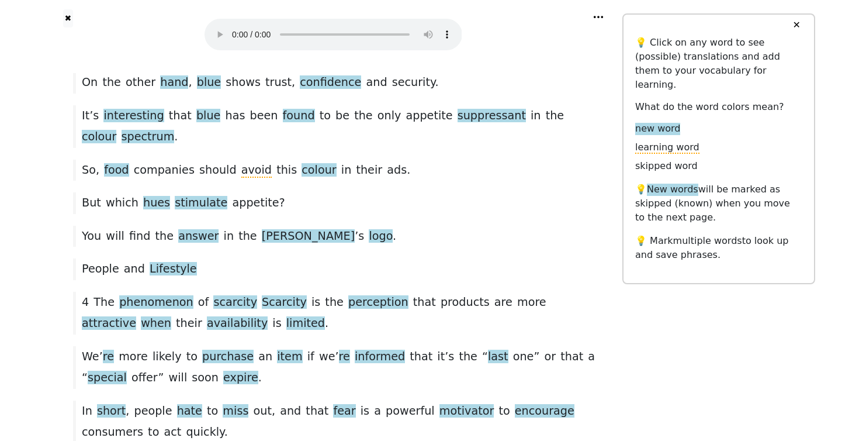
scroll to position [1124, 0]
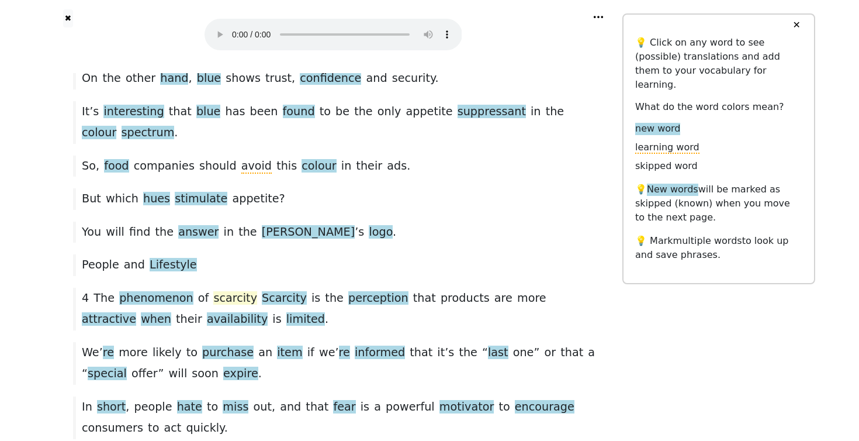
click at [213, 291] on span "scarcity" at bounding box center [235, 298] width 44 height 15
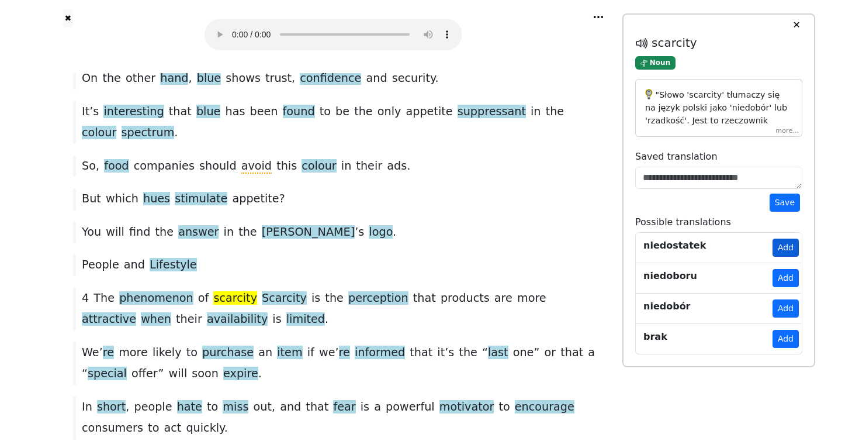
click at [791, 248] on button "Add" at bounding box center [786, 248] width 26 height 18
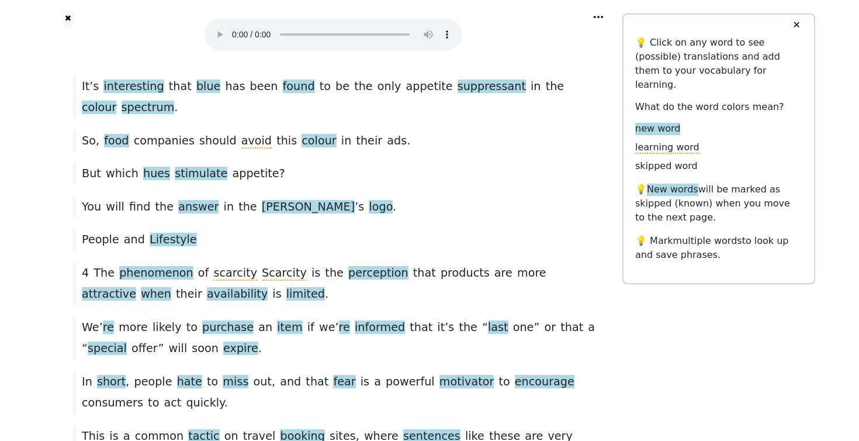
scroll to position [1150, 0]
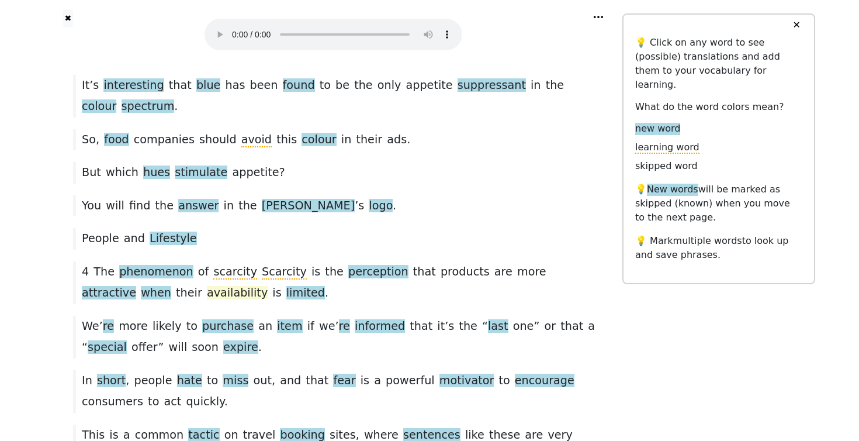
click at [207, 286] on span "availability" at bounding box center [237, 293] width 61 height 15
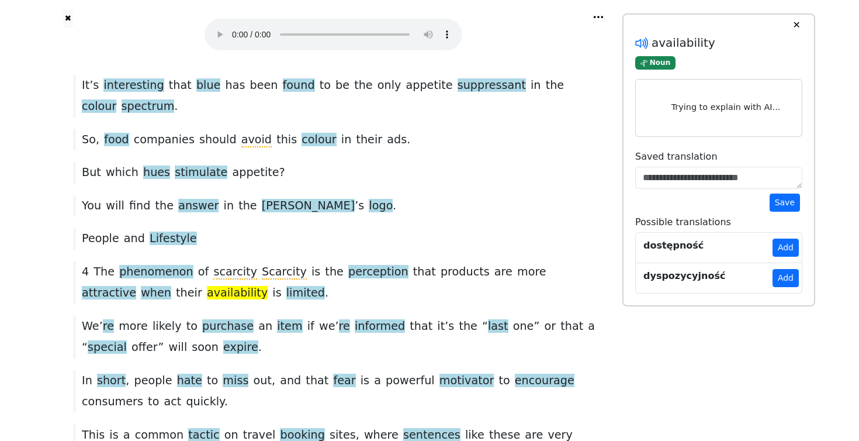
click at [641, 42] on icon at bounding box center [639, 43] width 9 height 9
click at [286, 286] on span "limited" at bounding box center [305, 293] width 39 height 15
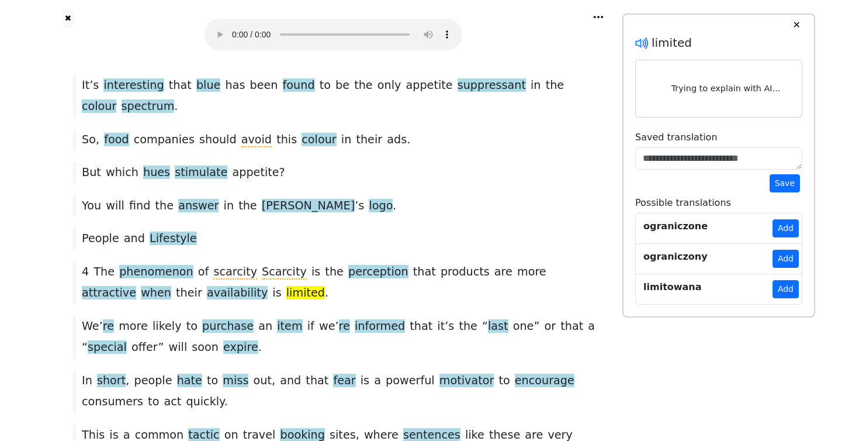
click at [641, 47] on icon at bounding box center [642, 43] width 15 height 15
click at [207, 286] on span "availability" at bounding box center [237, 293] width 61 height 15
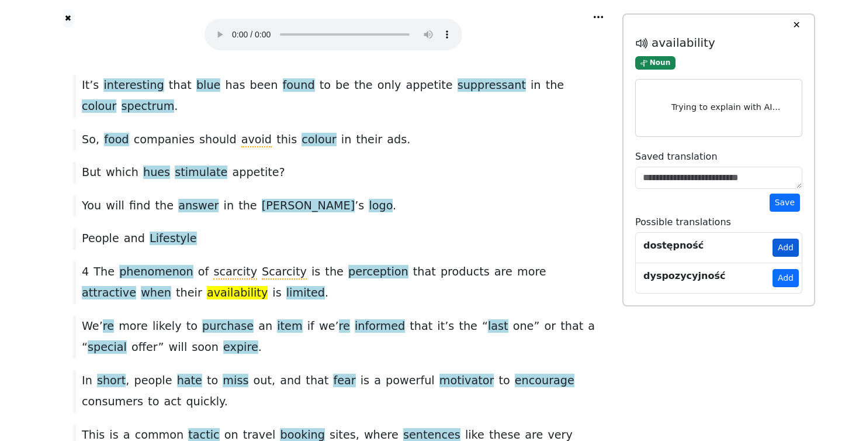
click at [783, 248] on button "Add" at bounding box center [786, 248] width 26 height 18
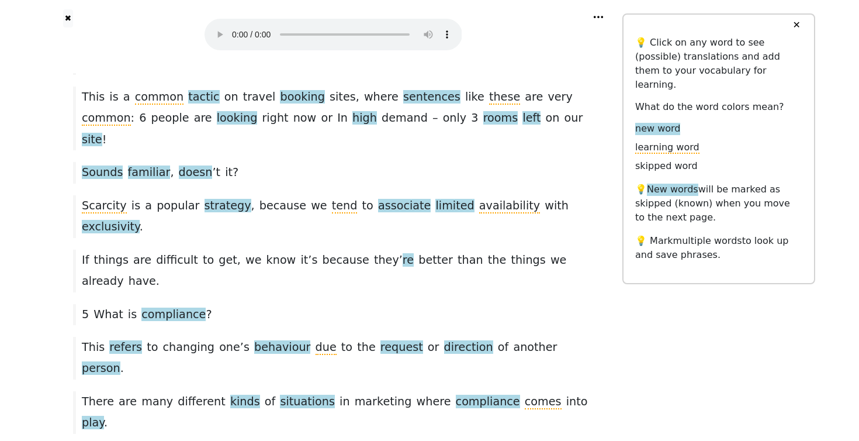
scroll to position [1474, 0]
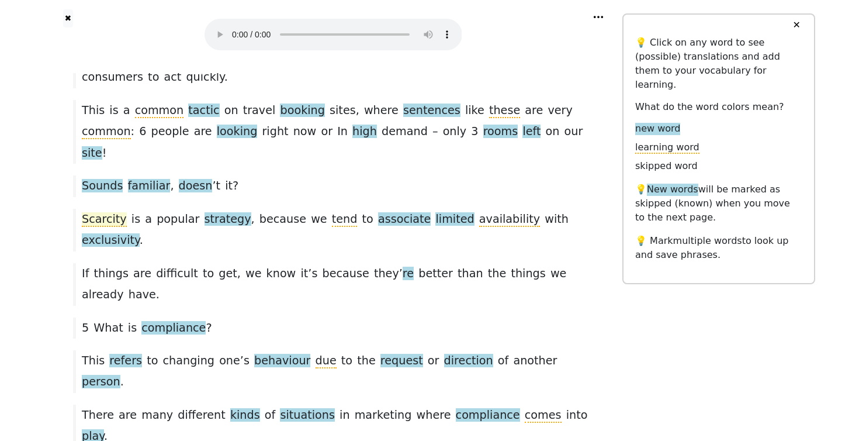
click at [103, 212] on span "Scarcity" at bounding box center [104, 219] width 45 height 15
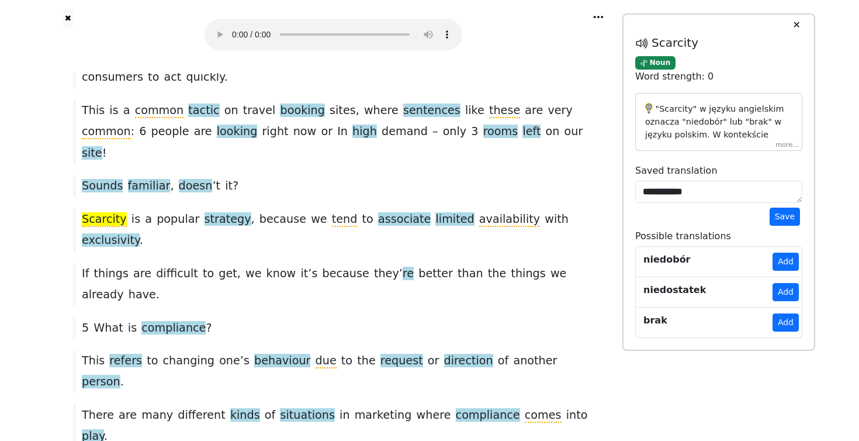
click at [637, 44] on icon at bounding box center [642, 43] width 15 height 15
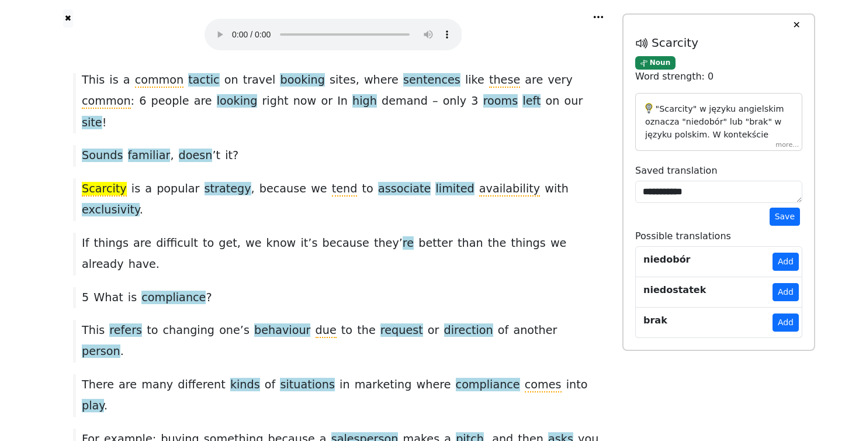
scroll to position [1509, 0]
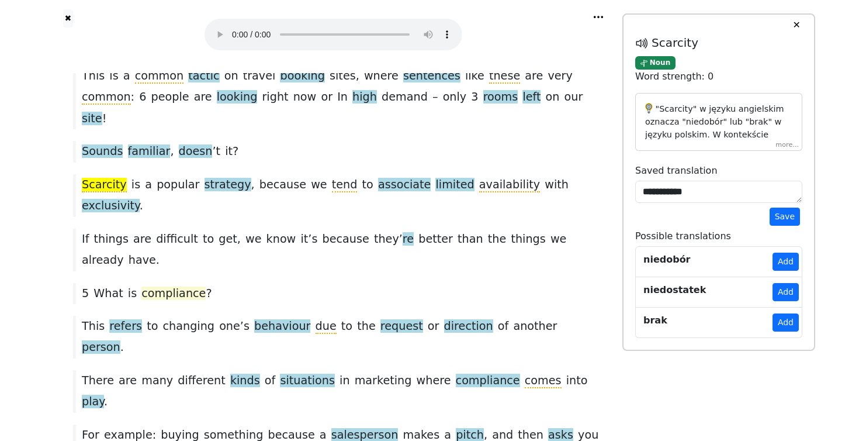
click at [163, 286] on span "compliance" at bounding box center [173, 293] width 64 height 15
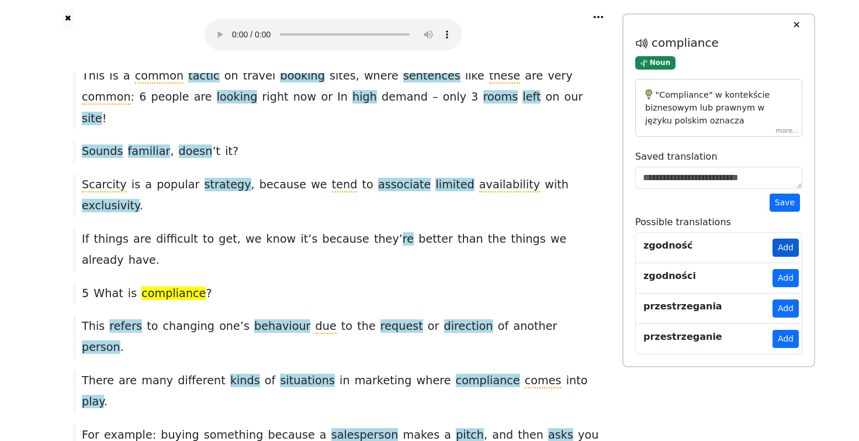
click at [783, 250] on button "Add" at bounding box center [786, 248] width 26 height 18
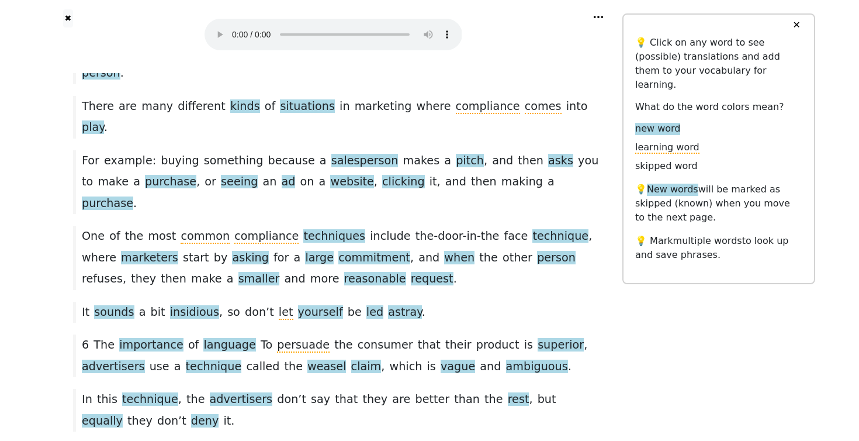
scroll to position [1784, 0]
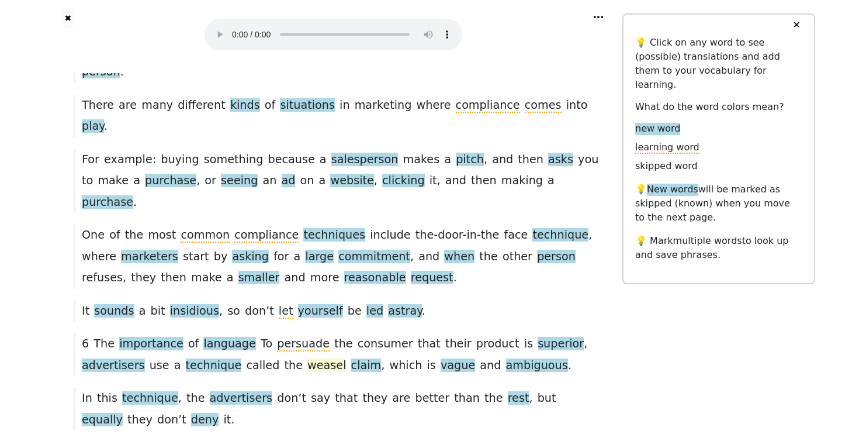
click at [308, 358] on span "weasel" at bounding box center [327, 365] width 39 height 15
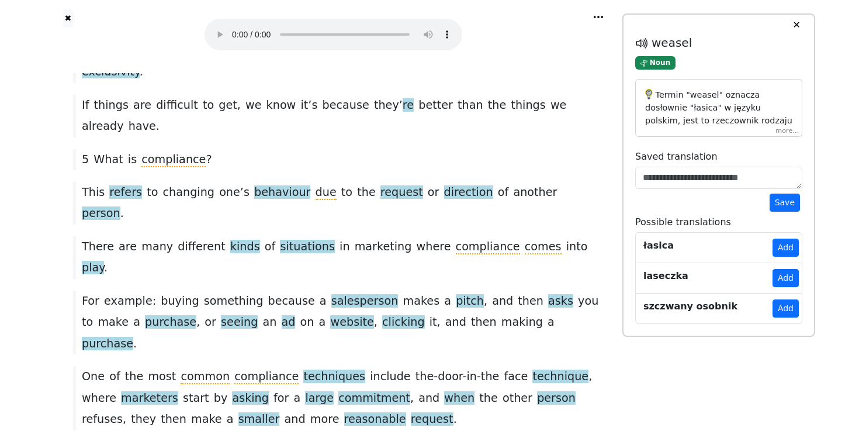
scroll to position [1667, 0]
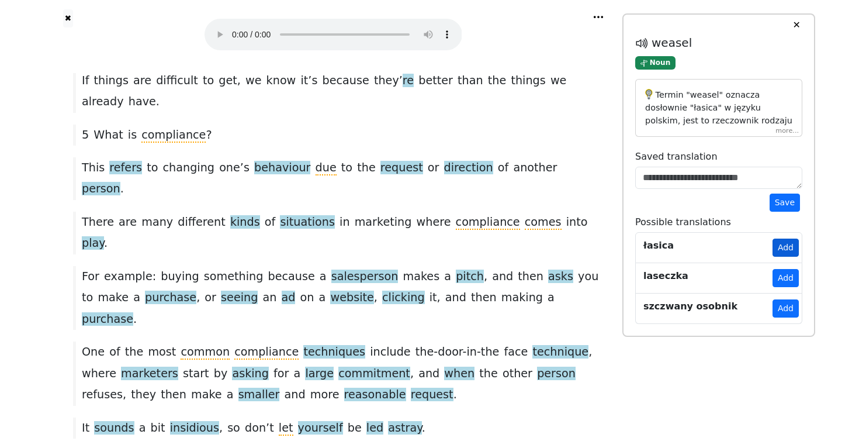
click at [789, 244] on button "Add" at bounding box center [786, 248] width 26 height 18
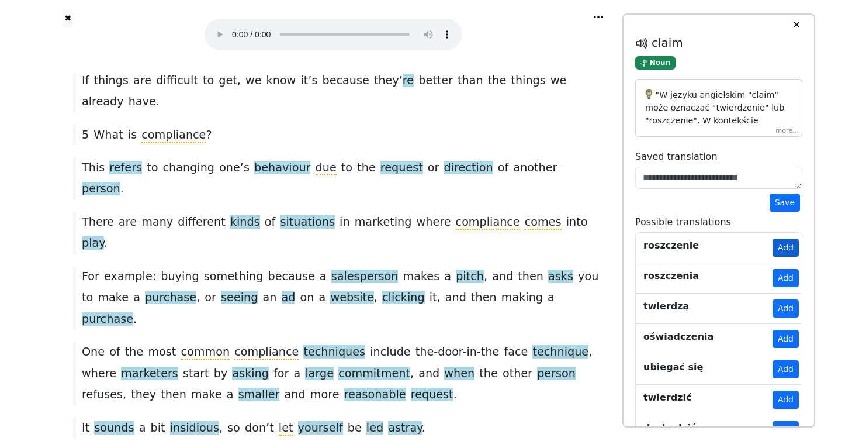
click at [782, 248] on button "Add" at bounding box center [786, 248] width 26 height 18
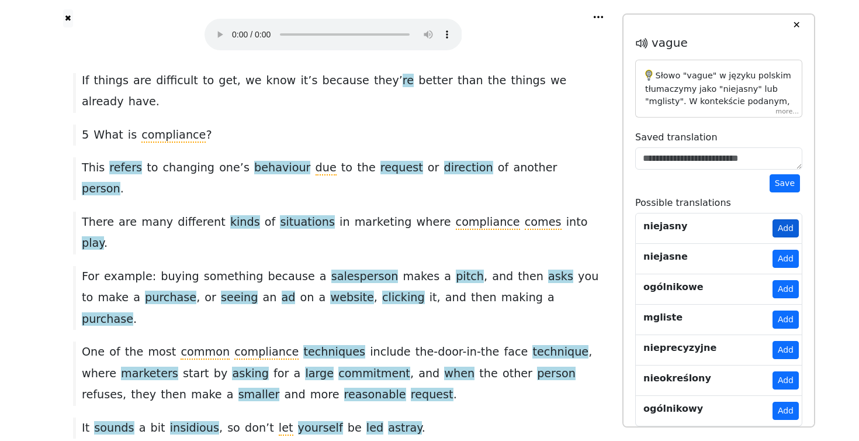
click at [786, 227] on button "Add" at bounding box center [786, 228] width 26 height 18
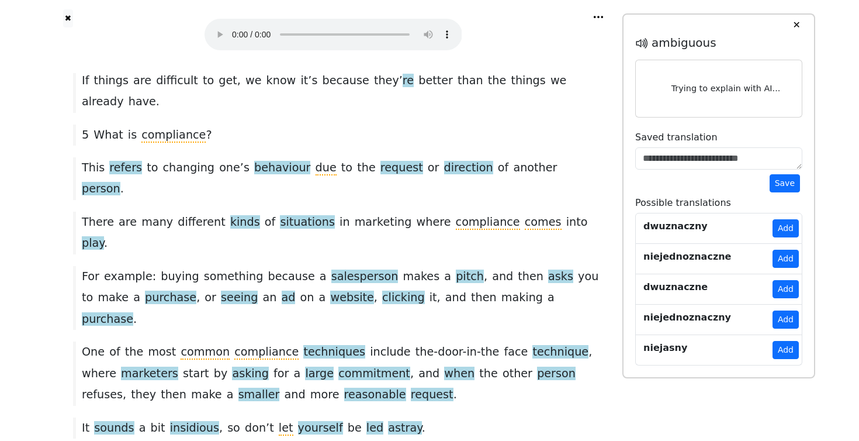
click at [800, 231] on link "dwuznaczny Add" at bounding box center [718, 228] width 167 height 31
click at [787, 228] on button "Add" at bounding box center [786, 228] width 26 height 18
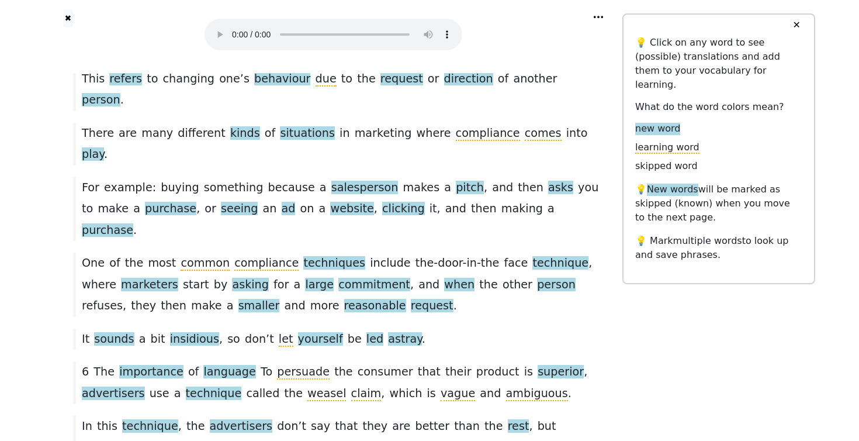
scroll to position [1759, 0]
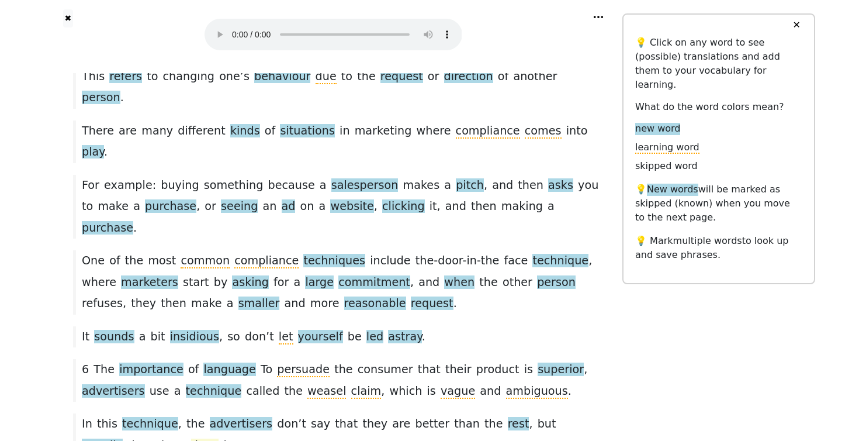
click at [191, 438] on span "deny" at bounding box center [205, 445] width 28 height 15
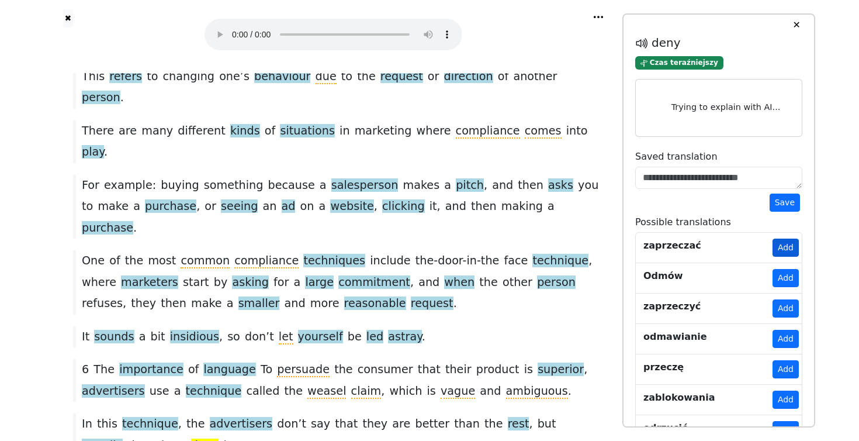
click at [786, 249] on button "Add" at bounding box center [786, 248] width 26 height 18
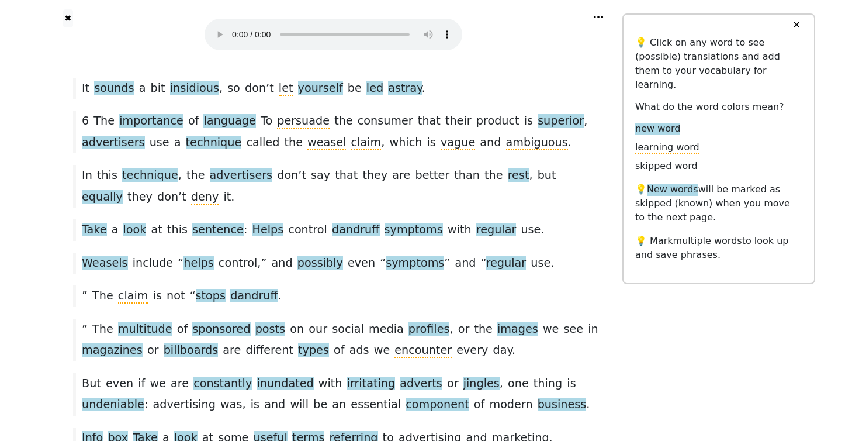
scroll to position [2011, 0]
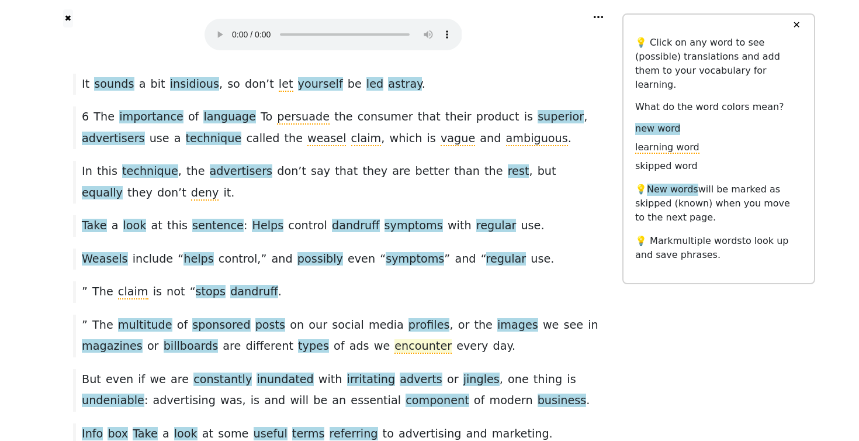
click at [395, 339] on span "encounter" at bounding box center [423, 346] width 57 height 15
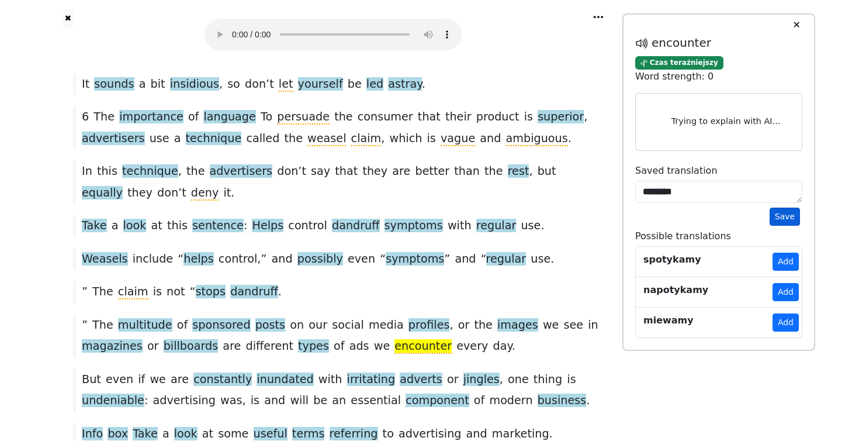
click at [787, 215] on button "Save" at bounding box center [785, 217] width 30 height 18
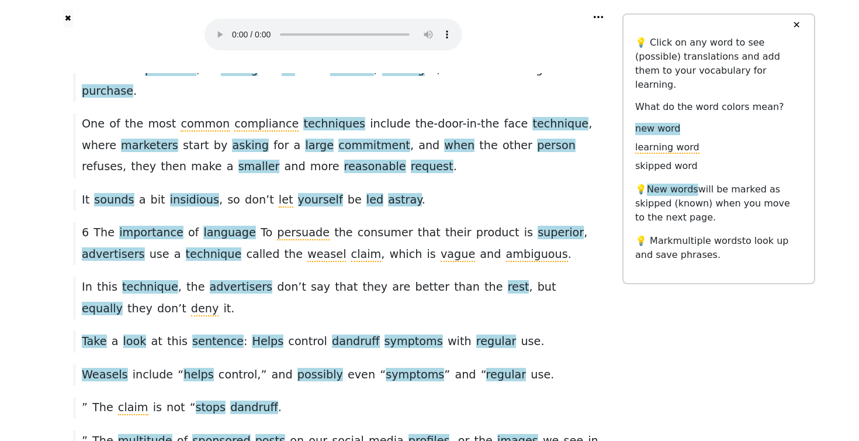
scroll to position [1894, 0]
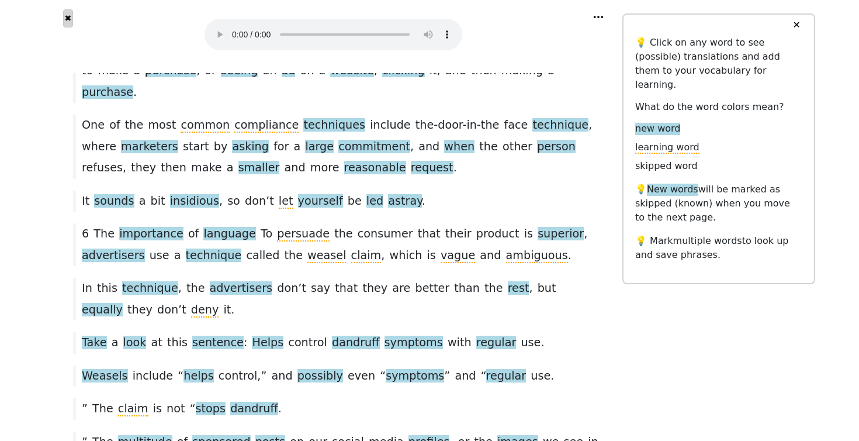
click at [67, 16] on button "✖" at bounding box center [68, 18] width 10 height 18
